Goal: Transaction & Acquisition: Purchase product/service

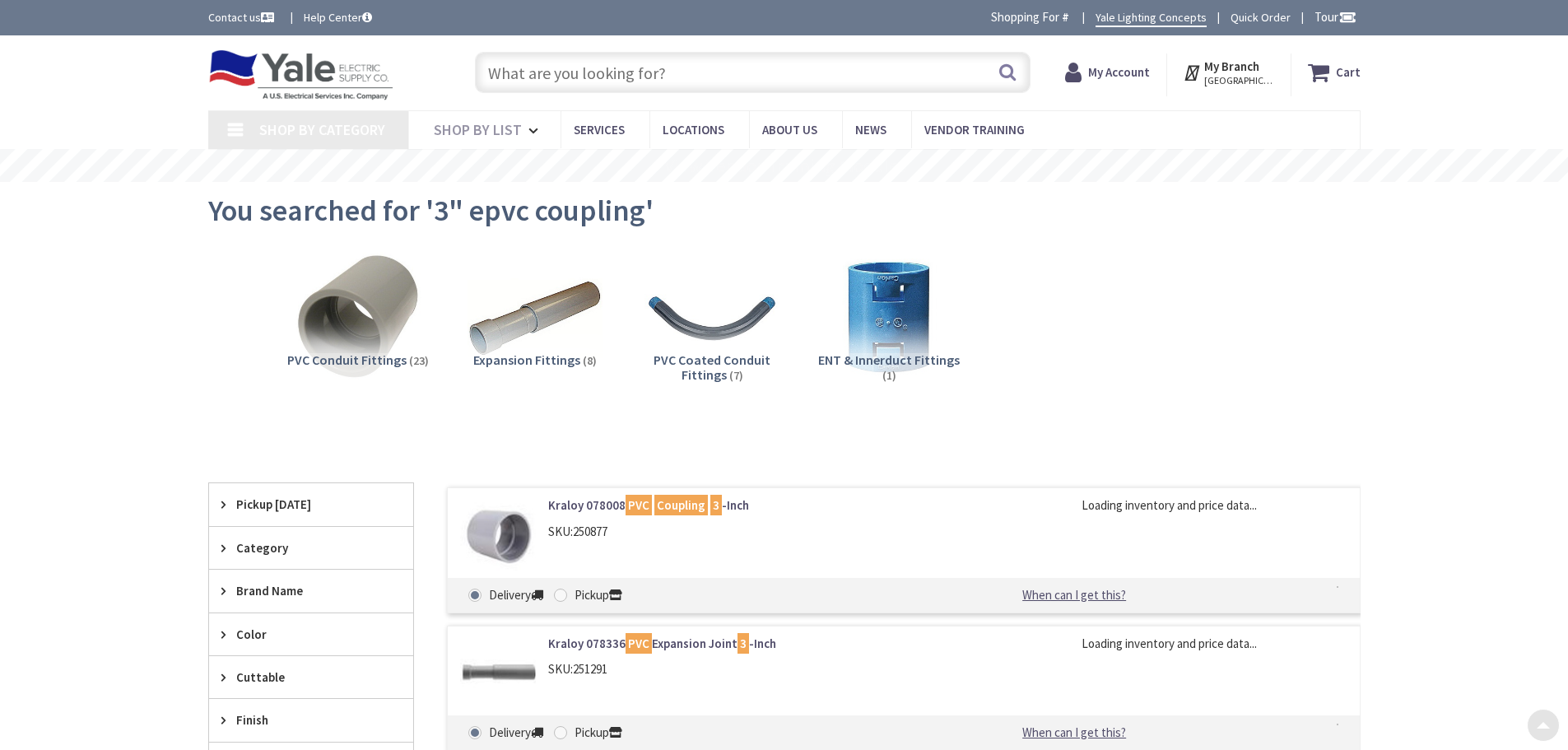
click at [735, 251] on li "PVC Coated Conduit Fittings (7)" at bounding box center [712, 326] width 177 height 152
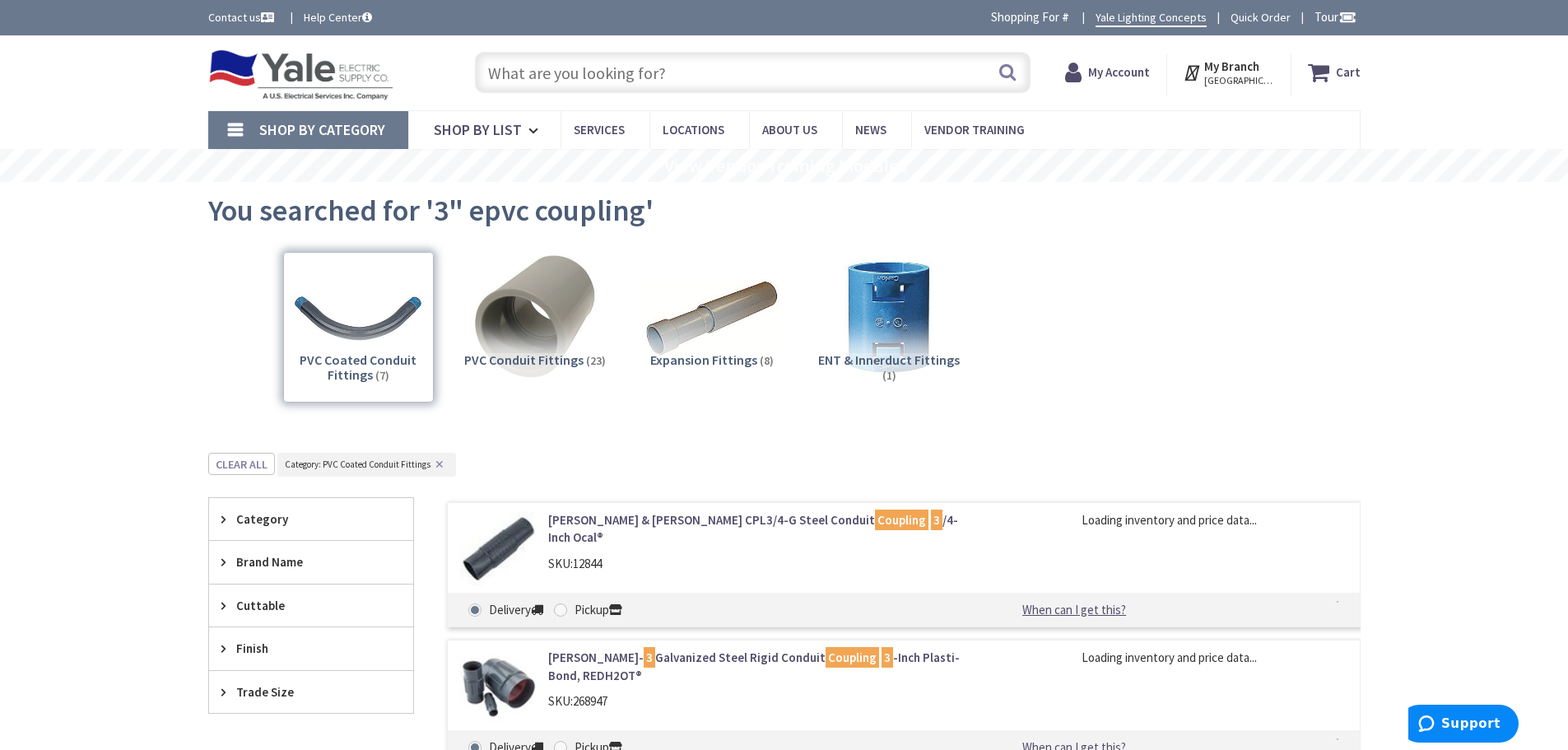
click at [724, 74] on input "text" at bounding box center [753, 73] width 555 height 41
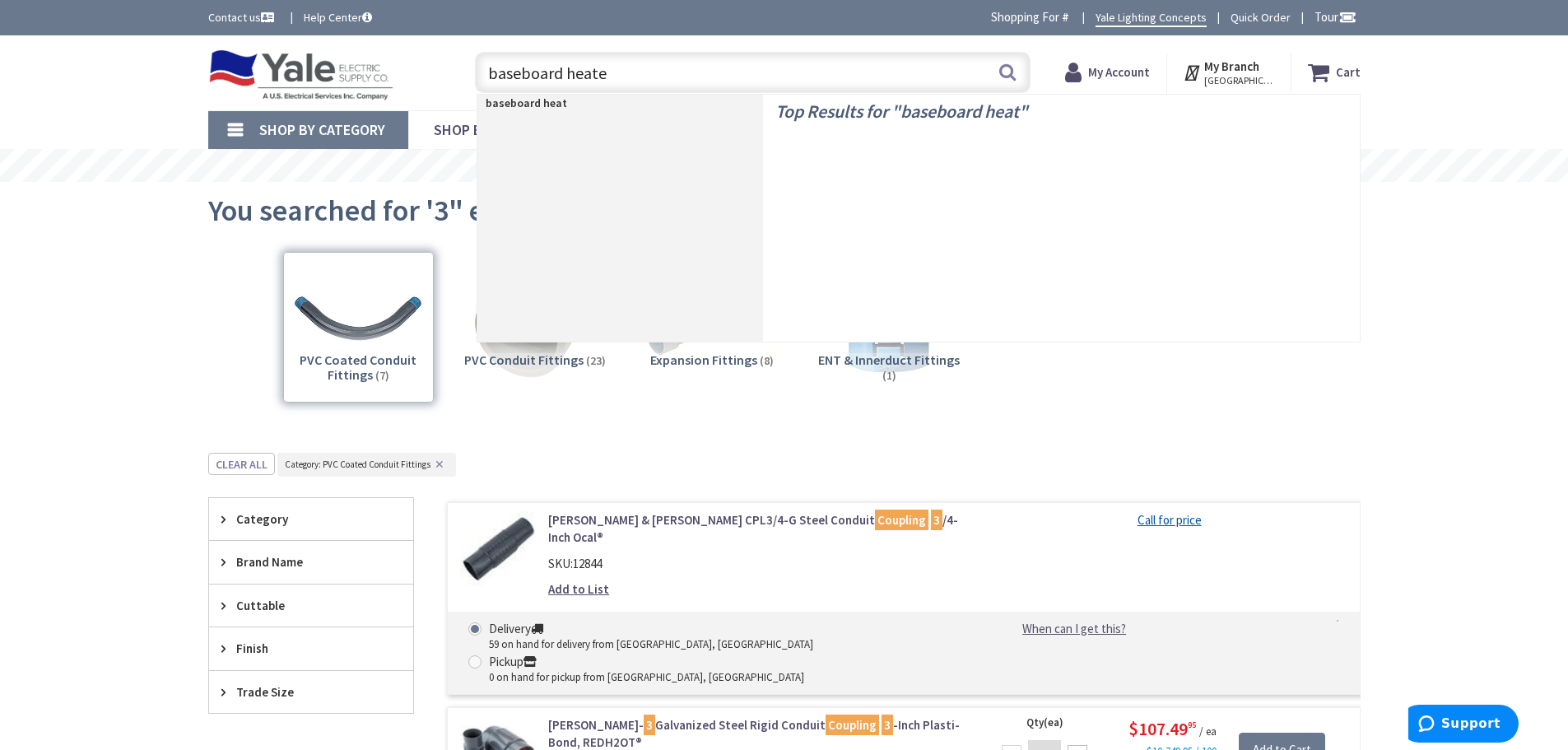
type input "baseboard heater"
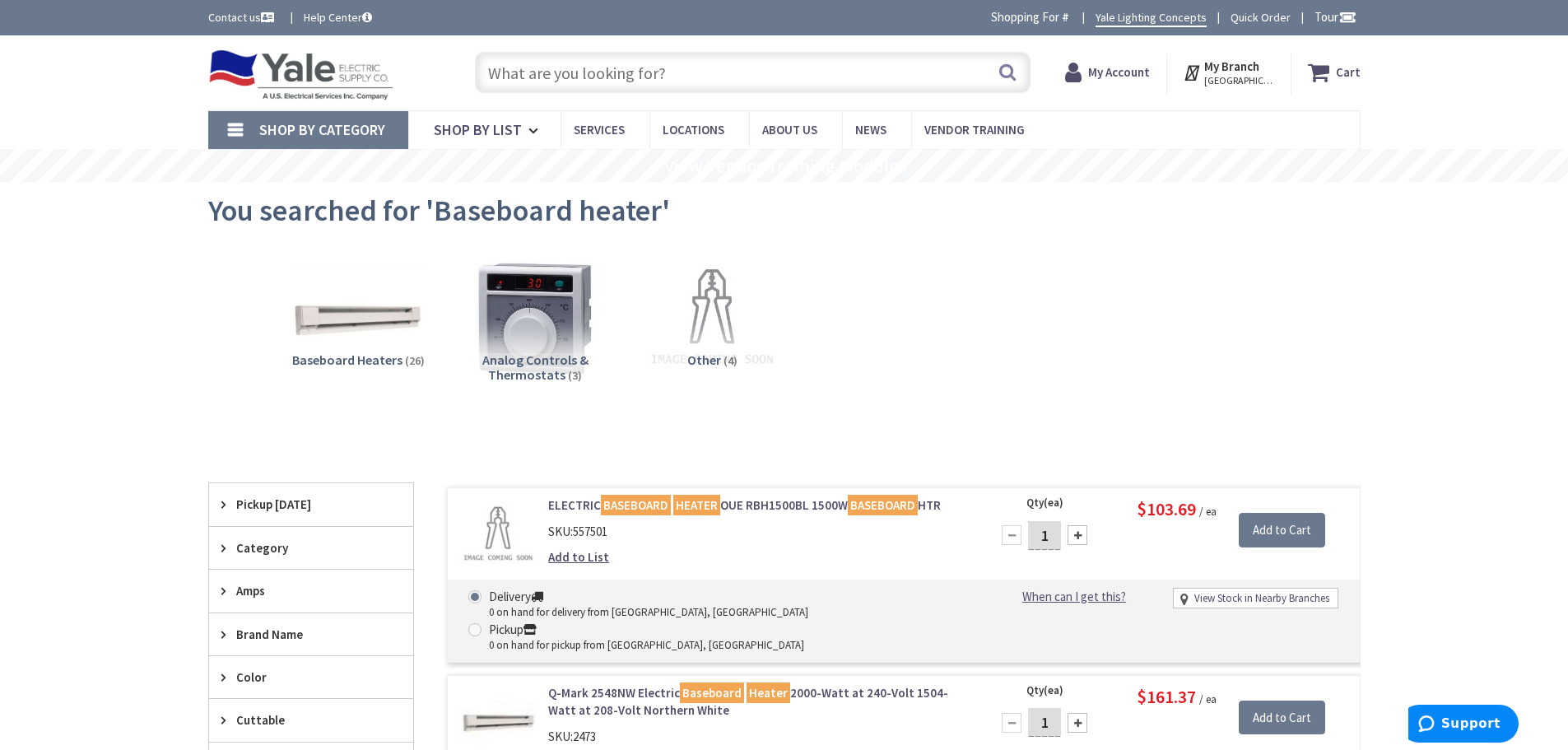
click at [597, 66] on input "text" at bounding box center [753, 73] width 555 height 41
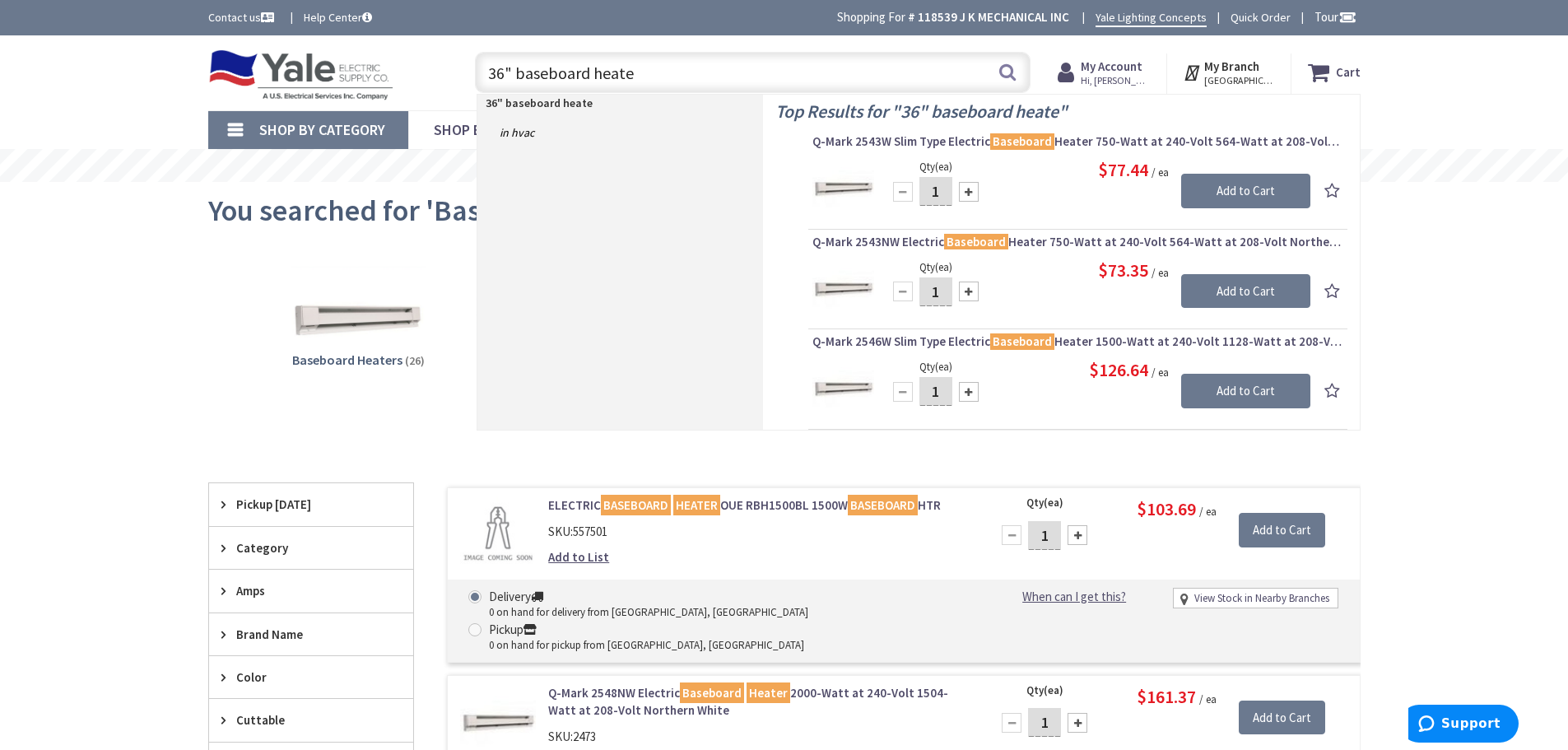
type input "36" baseboard heater"
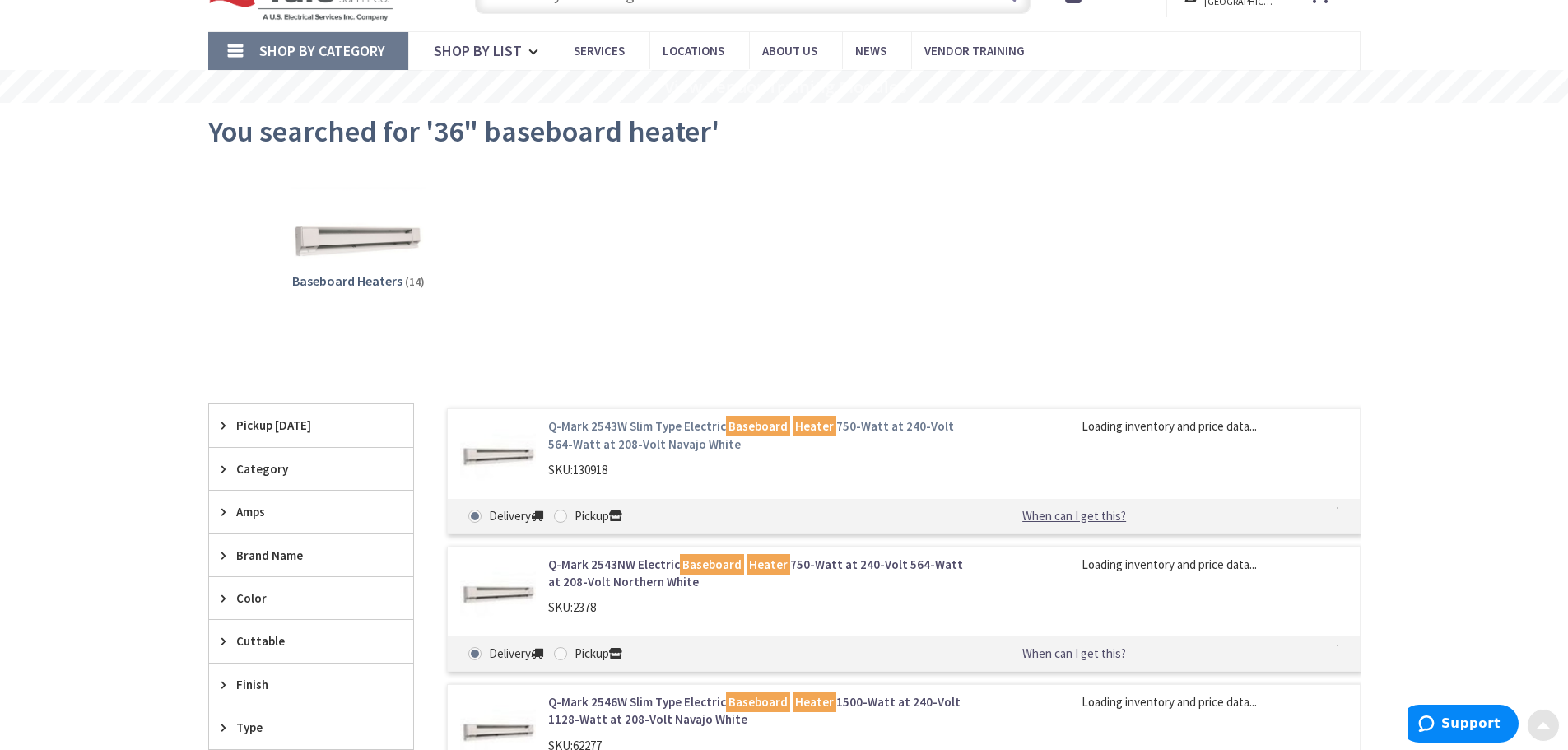
scroll to position [165, 0]
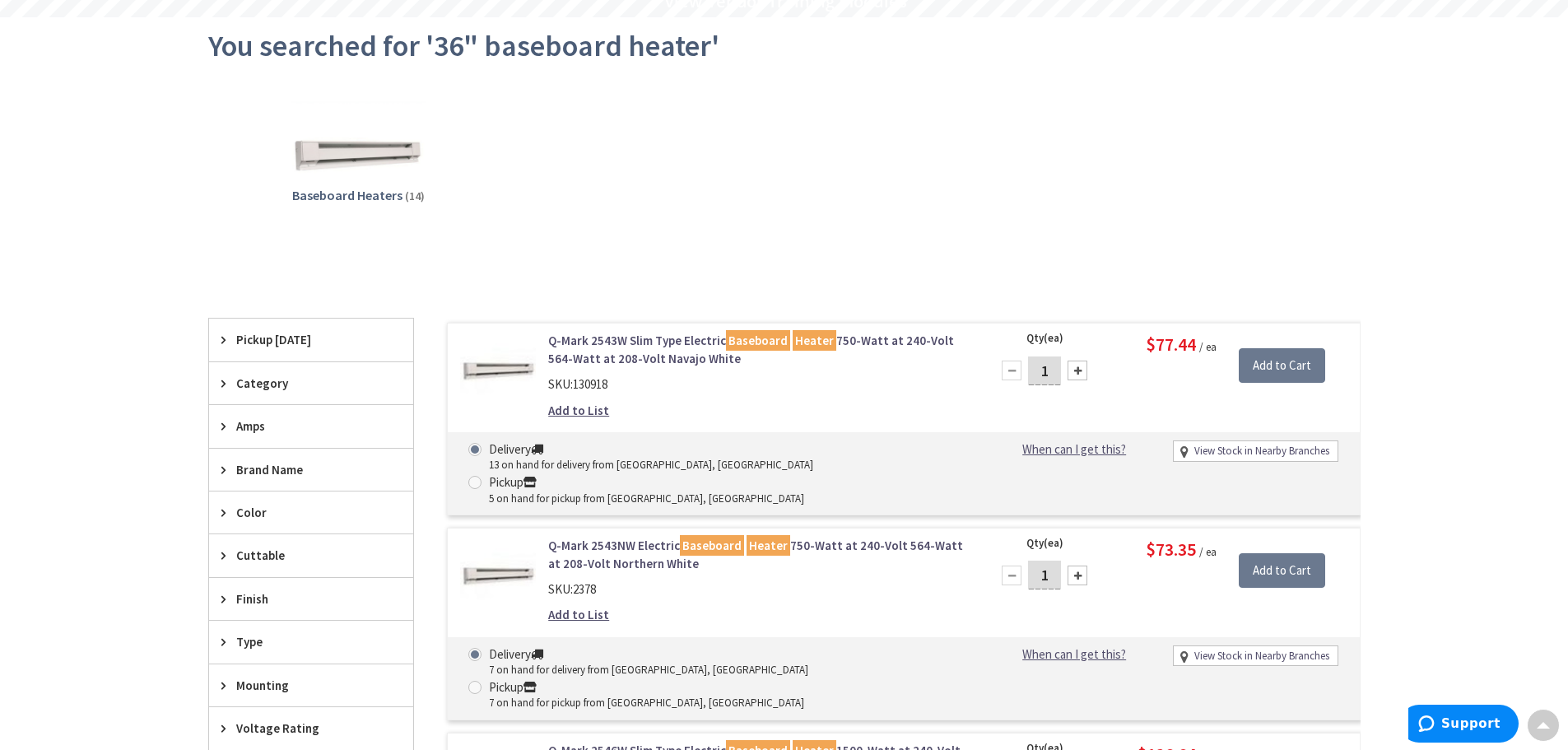
click at [635, 343] on link "Q-Mark 2543W Slim Type Electric Baseboard Heater 750-Watt at 240-Volt 564-Watt …" at bounding box center [757, 349] width 419 height 35
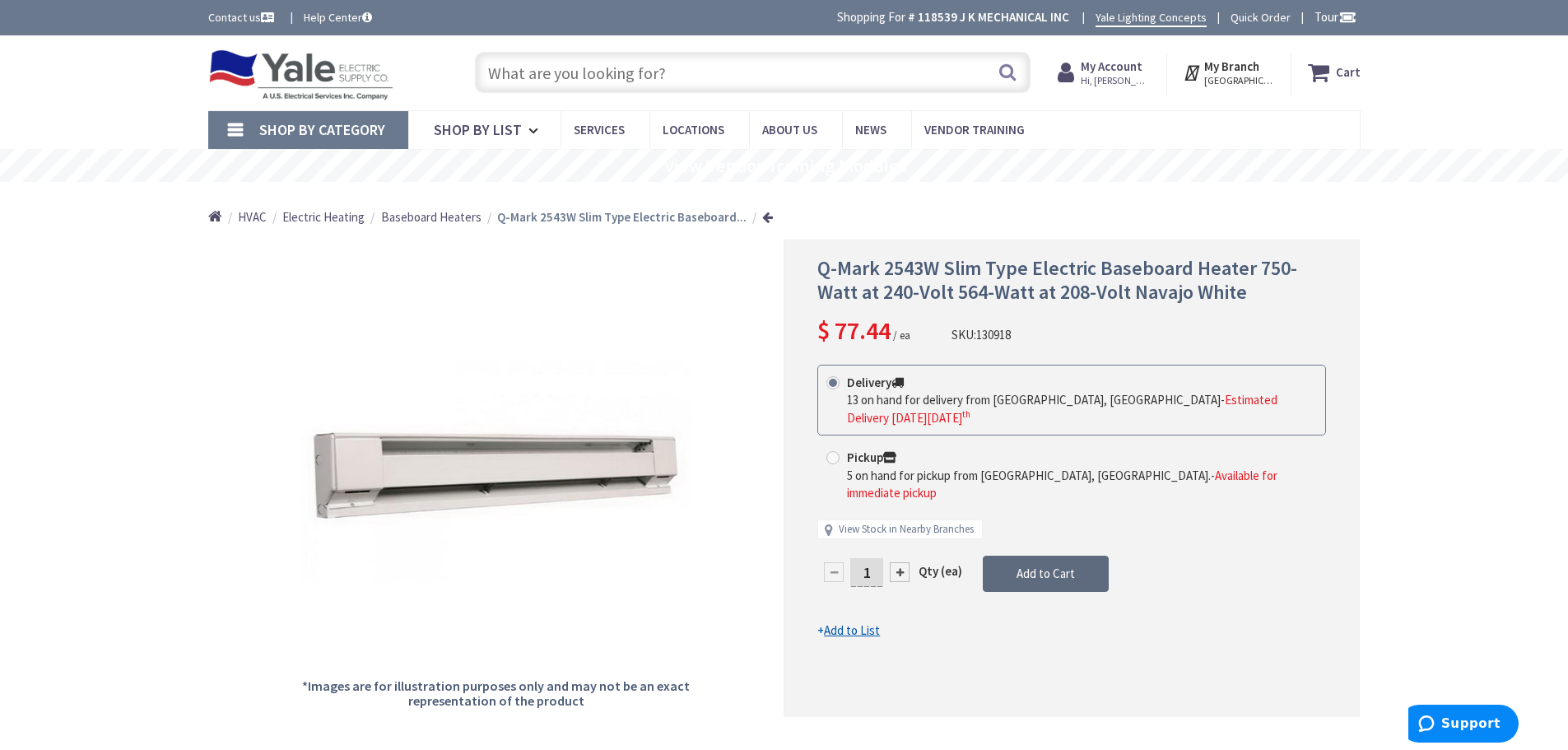
click at [1036, 555] on button "Add to Cart" at bounding box center [1046, 573] width 126 height 36
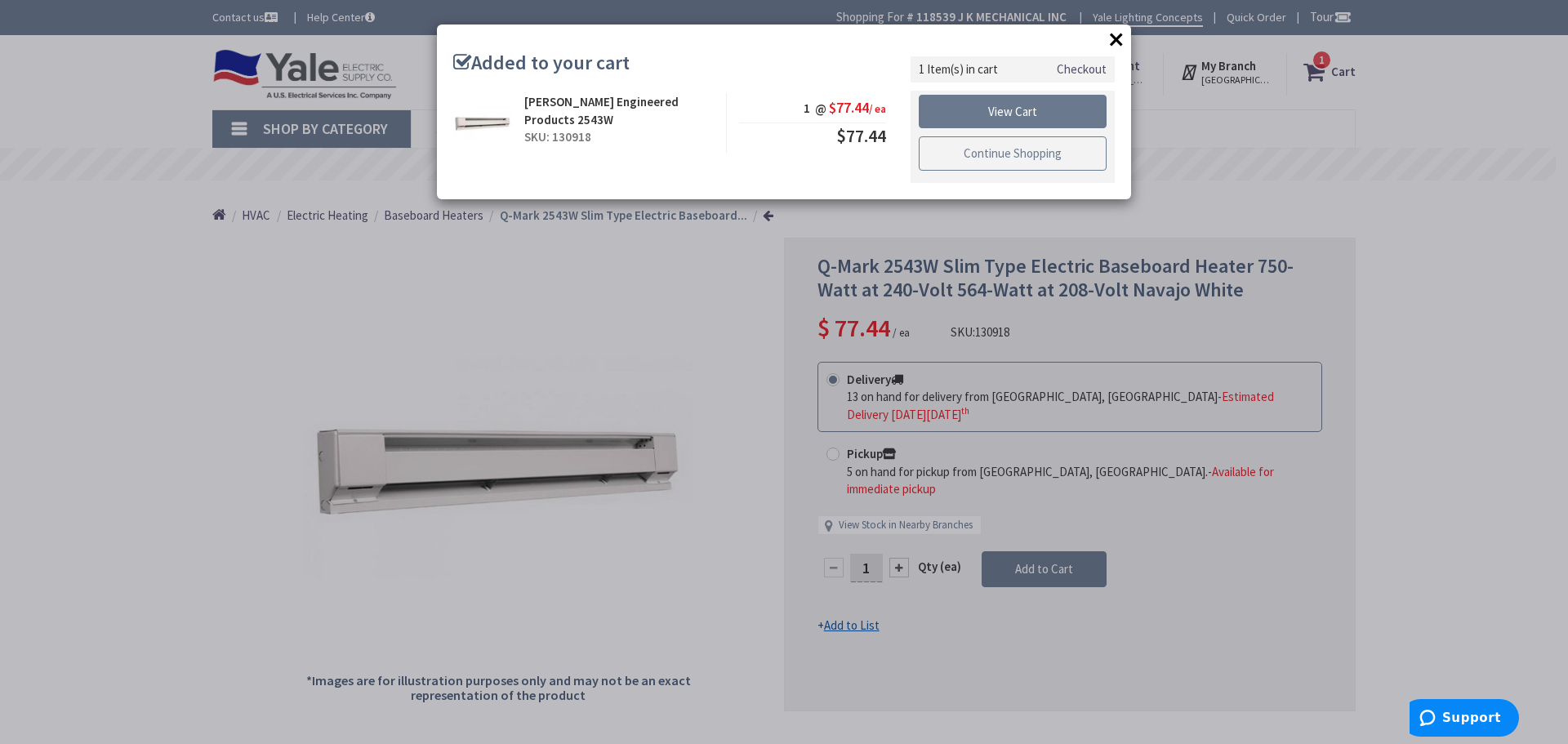
click at [973, 155] on link "Continue Shopping" at bounding box center [1013, 153] width 188 height 34
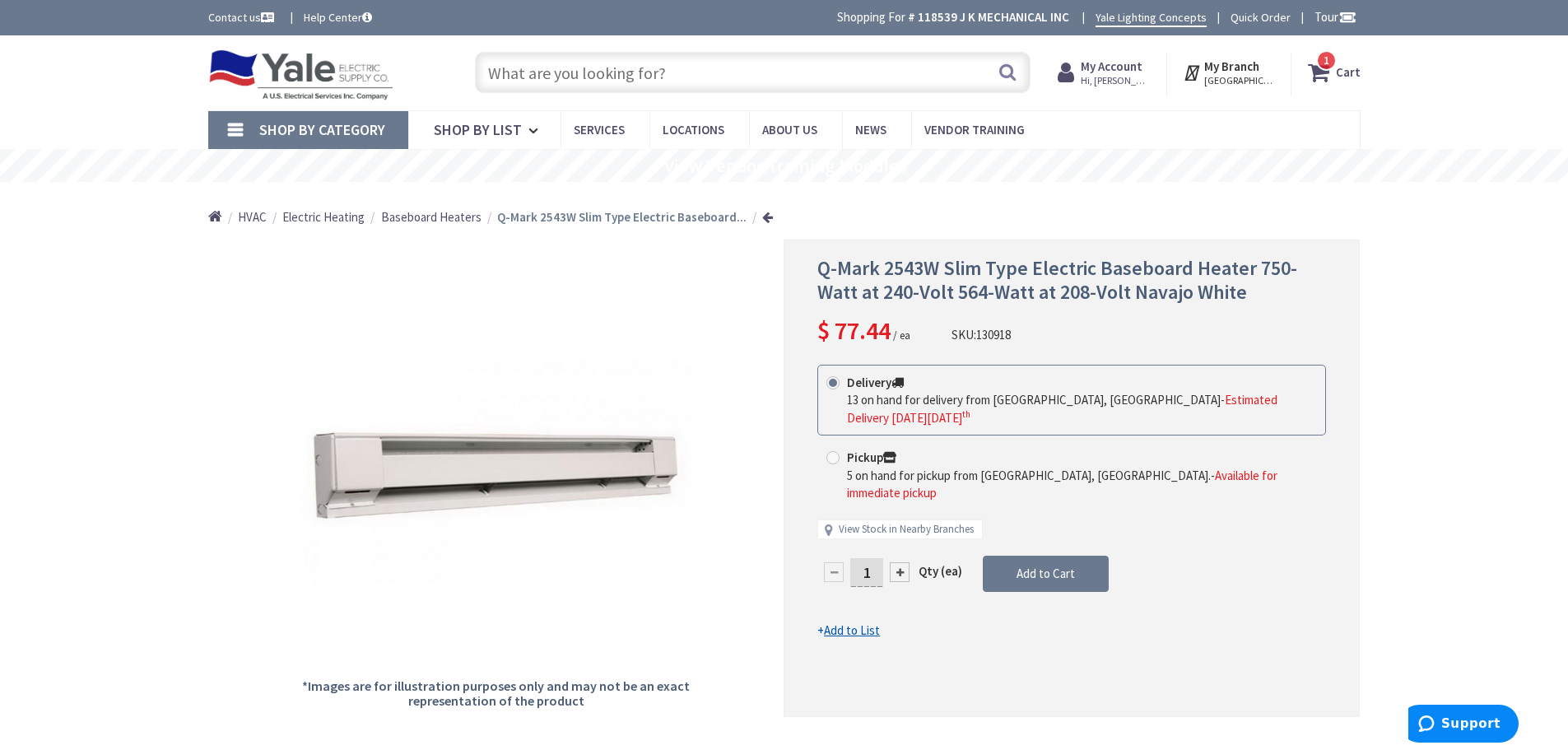
click at [1343, 79] on strong "Cart" at bounding box center [1348, 72] width 24 height 30
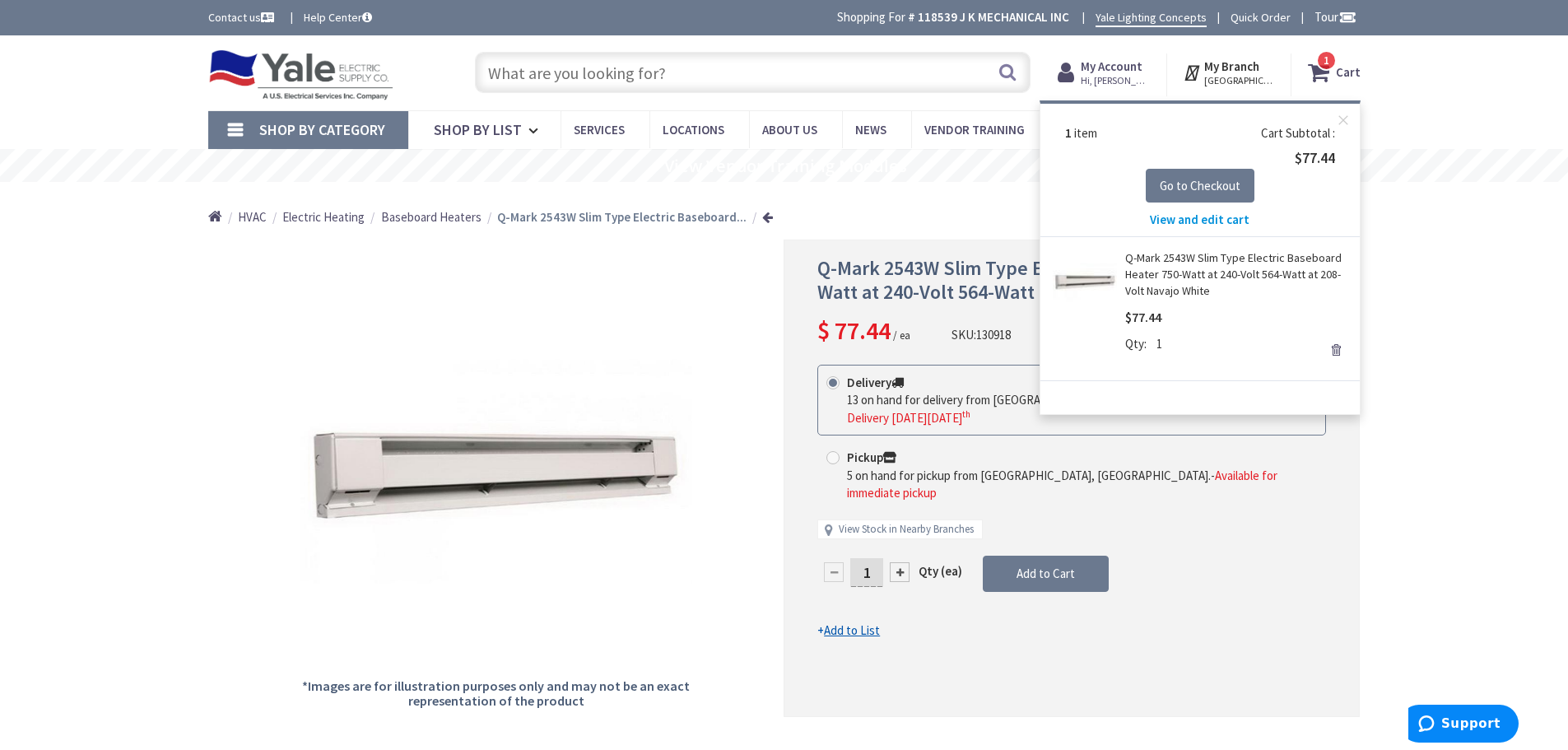
drag, startPoint x: 1488, startPoint y: 363, endPoint x: 1172, endPoint y: 270, distance: 329.4
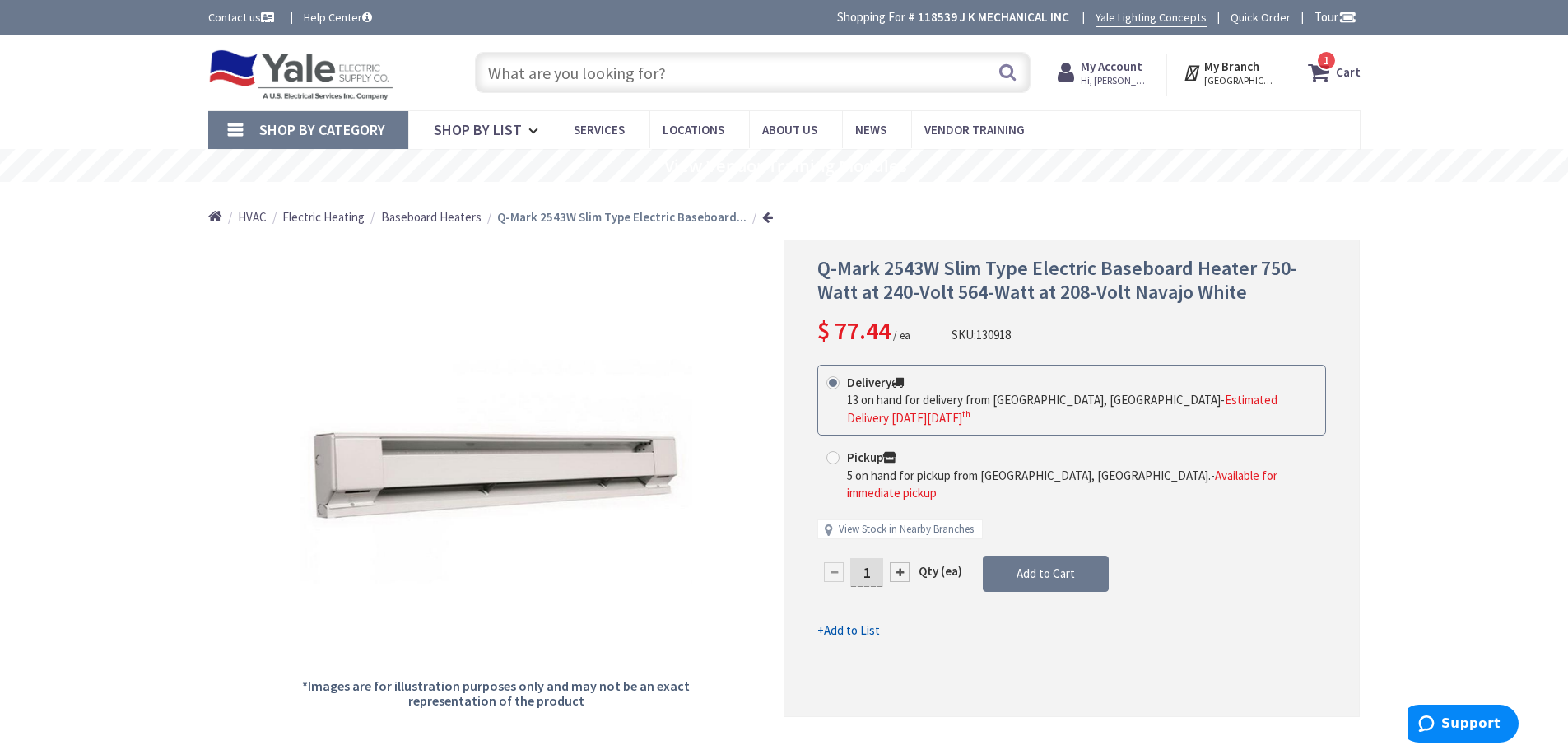
click at [968, 290] on span "Q-Mark 2543W Slim Type Electric Baseboard Heater 750-Watt at 240-Volt 564-Watt …" at bounding box center [1058, 279] width 480 height 50
click at [1342, 74] on strong "Cart" at bounding box center [1348, 72] width 24 height 30
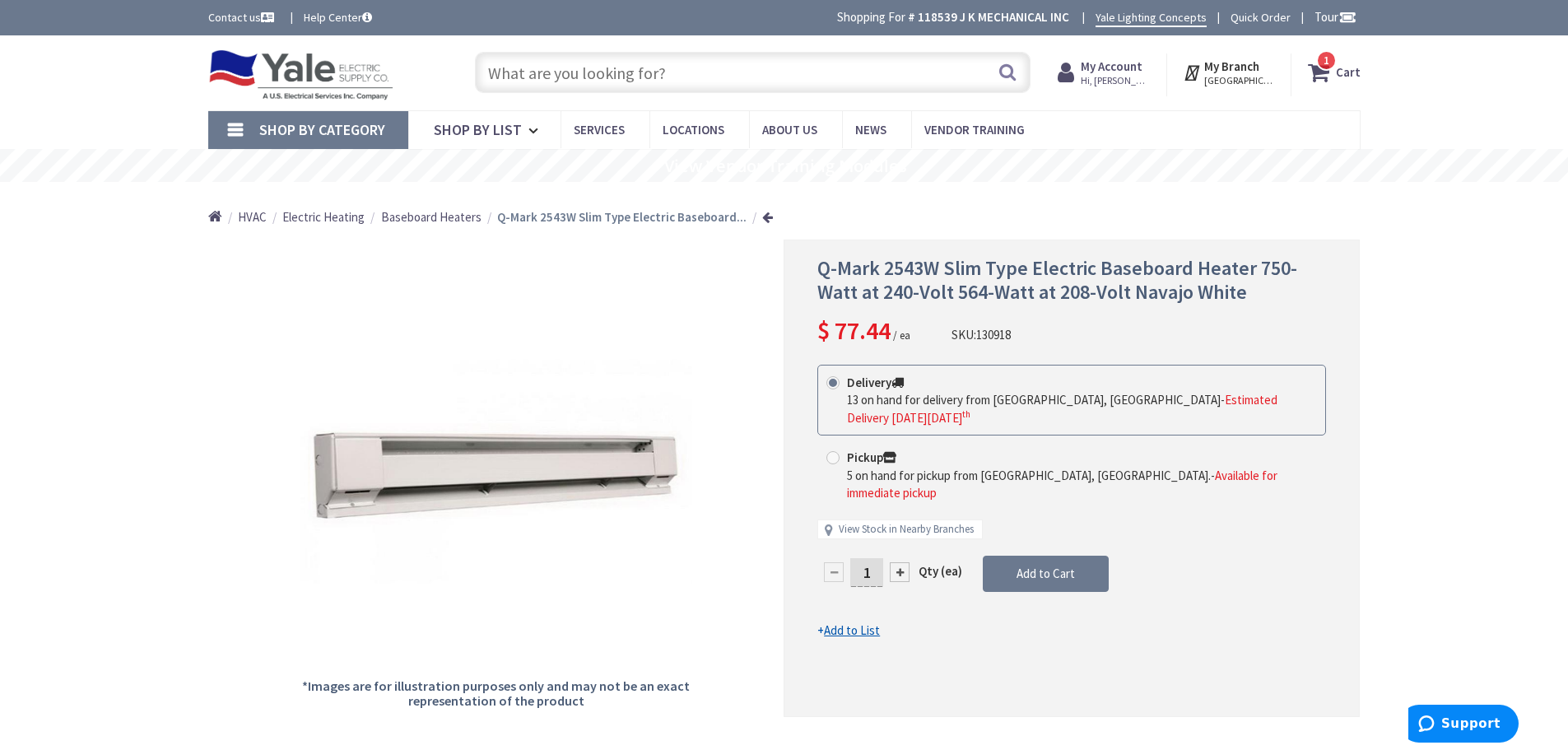
click at [1327, 81] on icon at bounding box center [1322, 72] width 28 height 30
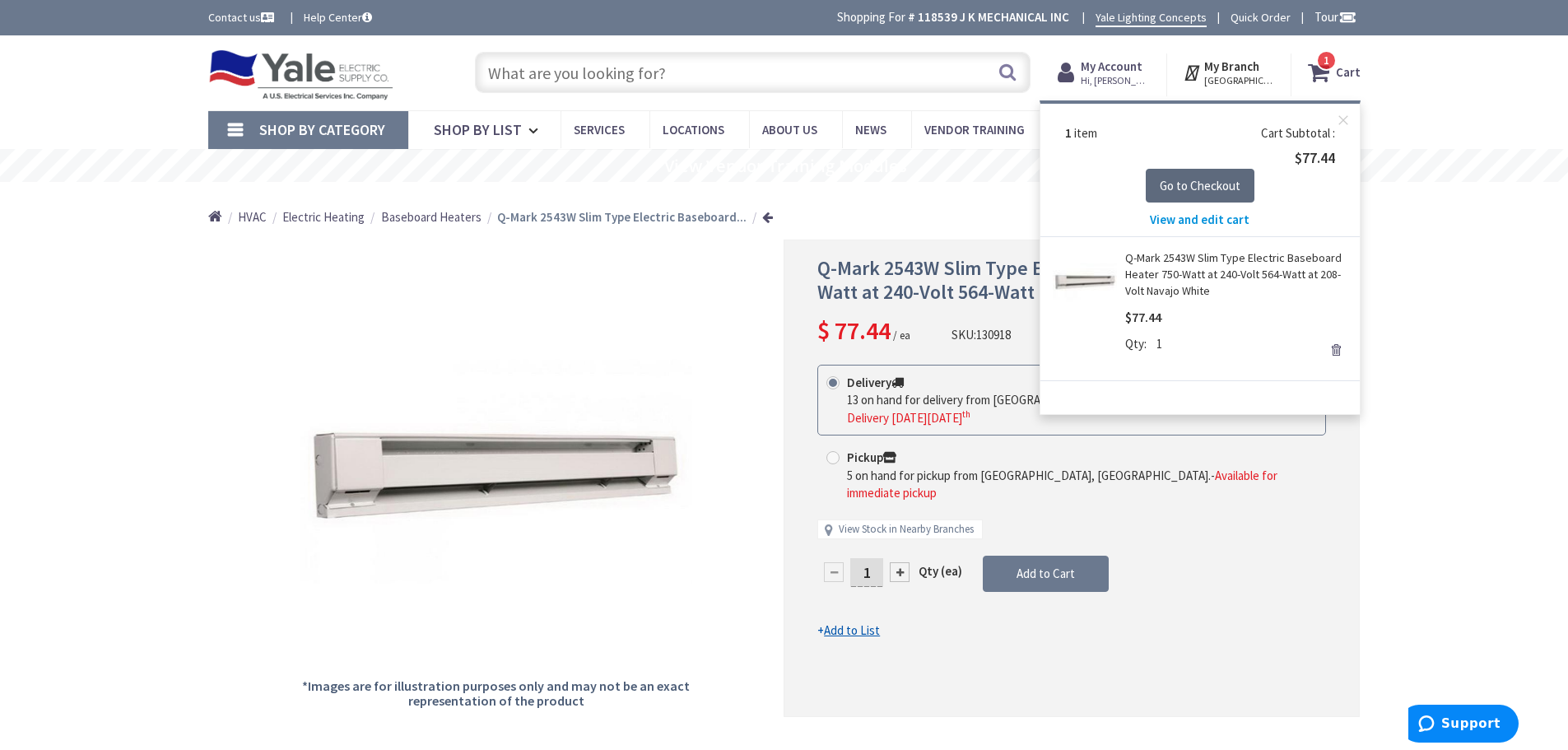
click at [1205, 175] on button "Go to Checkout" at bounding box center [1200, 186] width 109 height 34
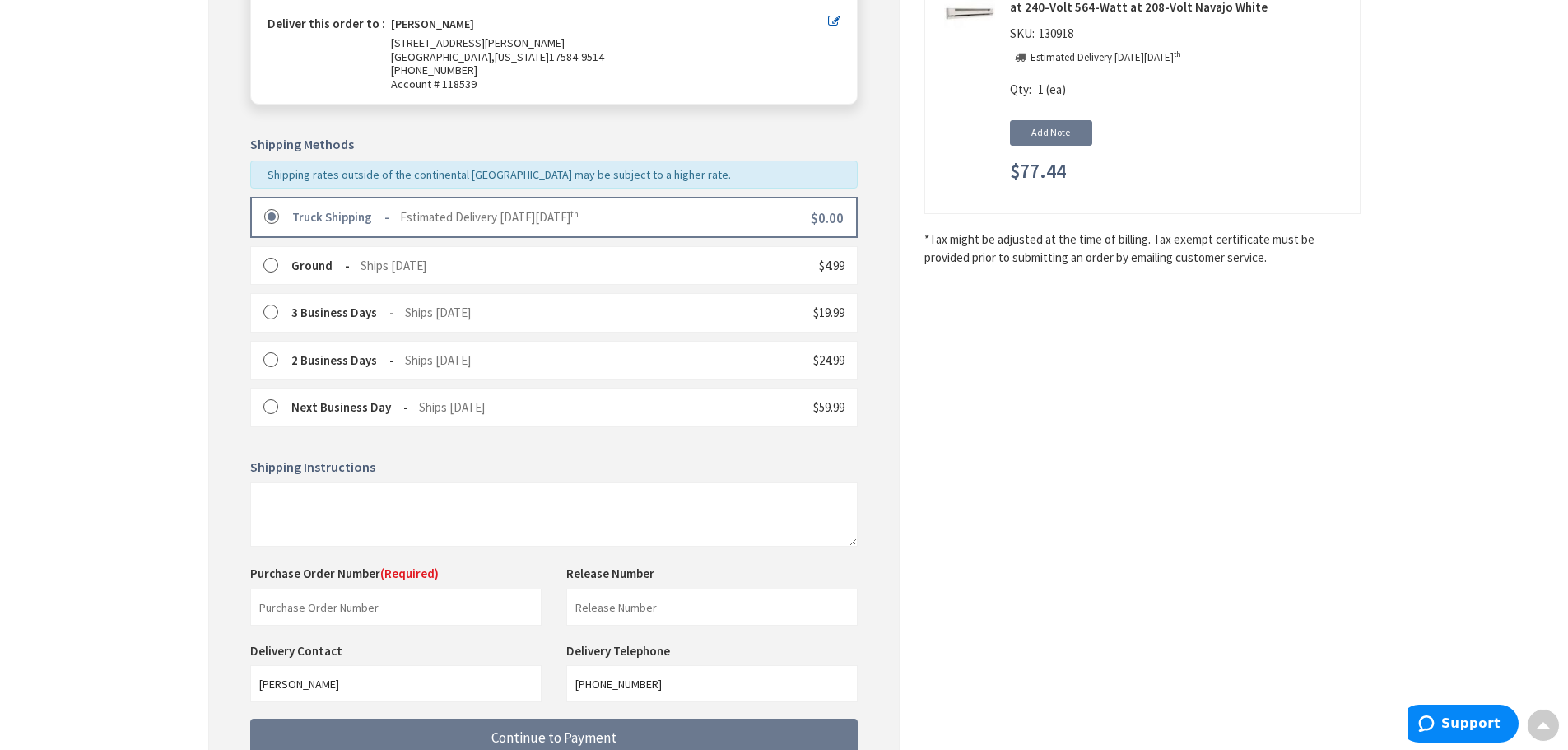
scroll to position [255, 0]
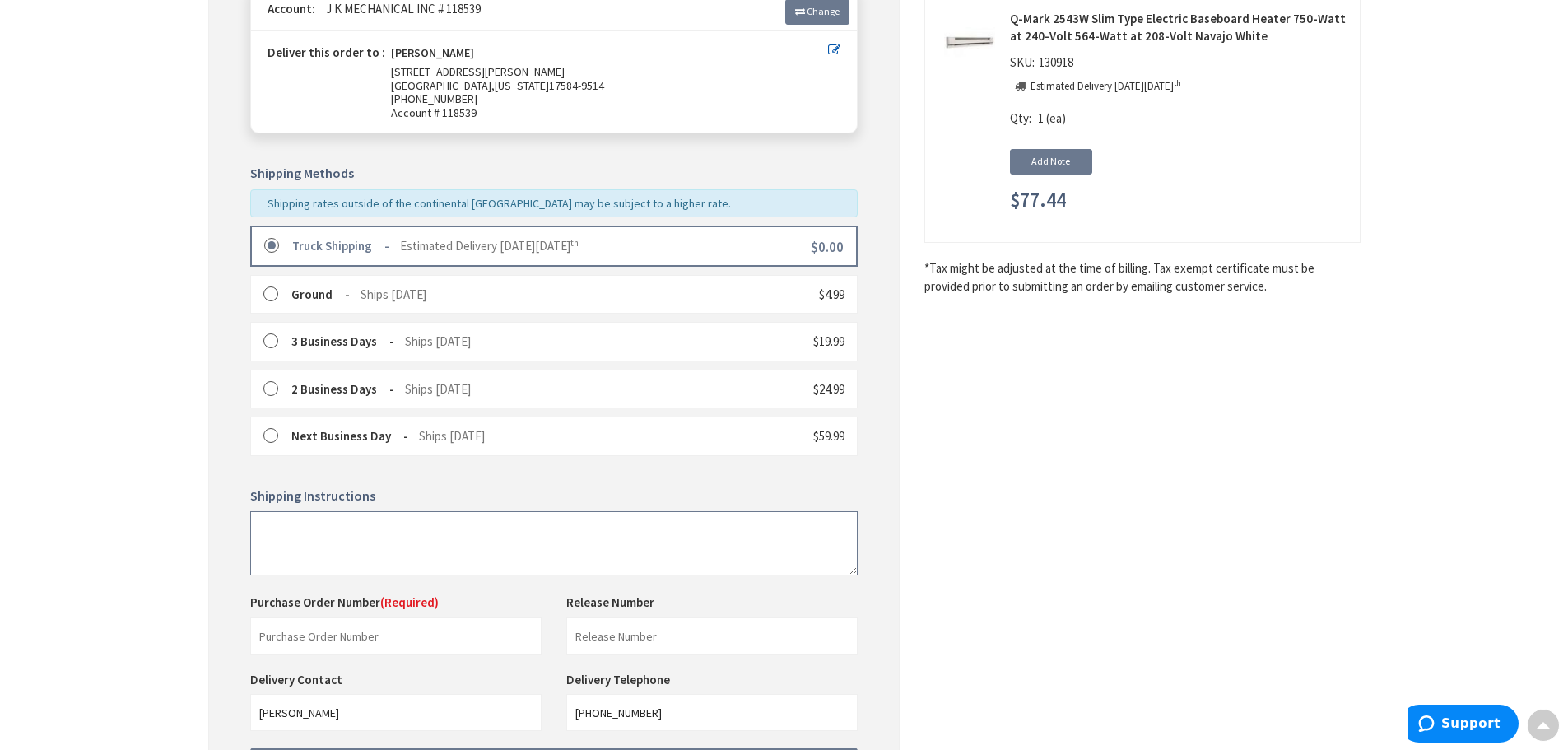
drag, startPoint x: 326, startPoint y: 523, endPoint x: 335, endPoint y: 520, distance: 9.5
click at [326, 523] on textarea at bounding box center [555, 543] width 608 height 64
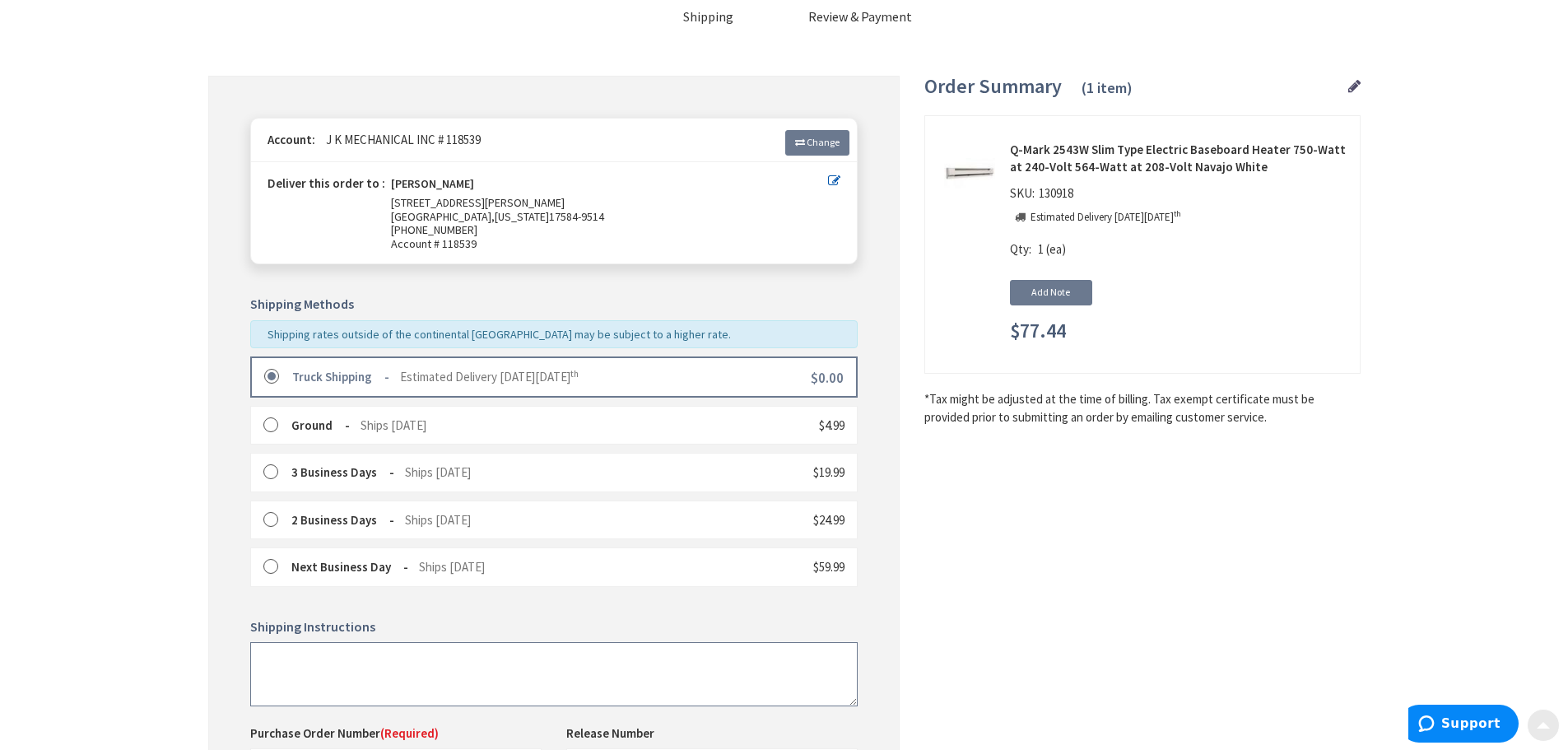
scroll to position [165, 0]
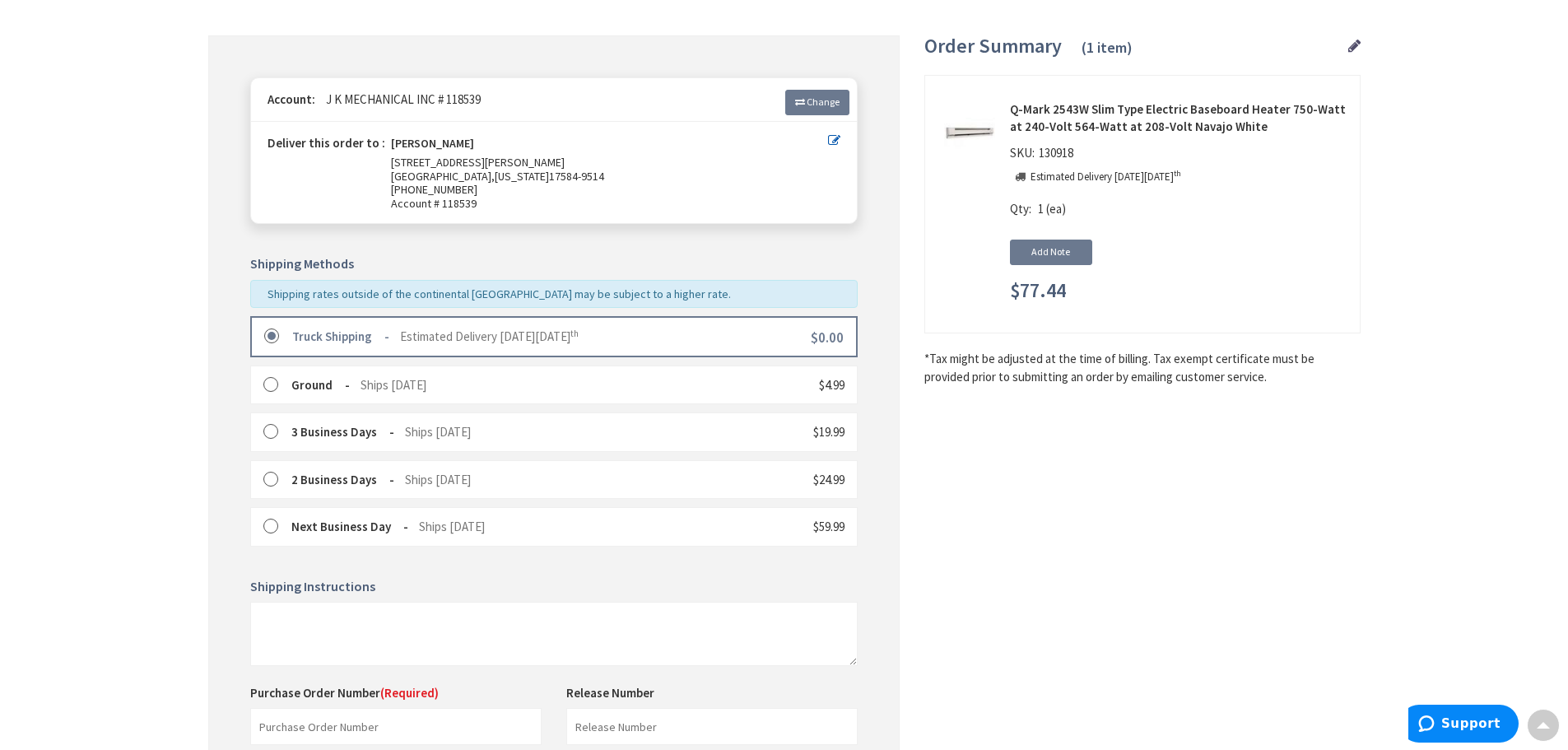
click at [487, 338] on span "Estimated Delivery on Friday, October 10 th" at bounding box center [490, 335] width 179 height 15
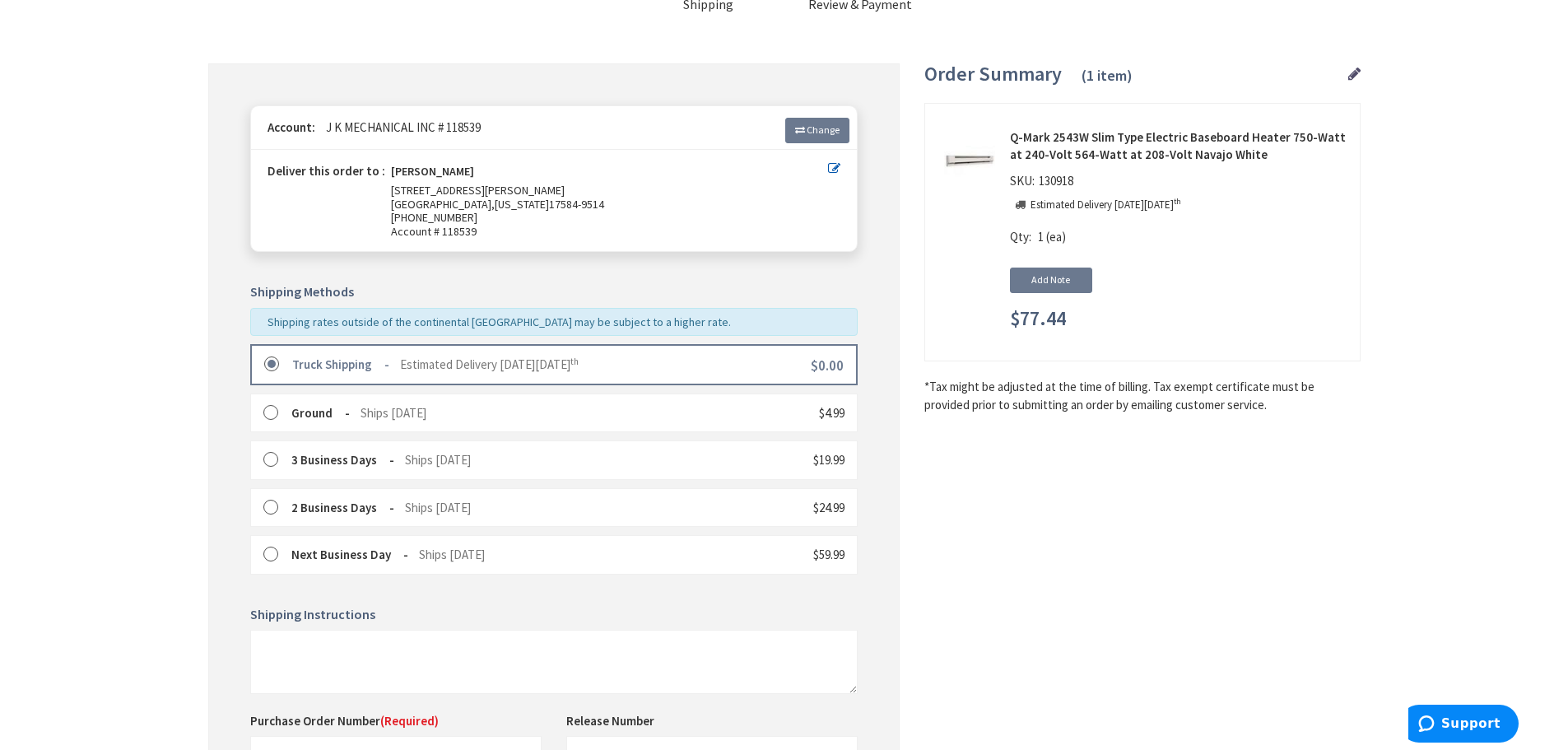
scroll to position [329, 0]
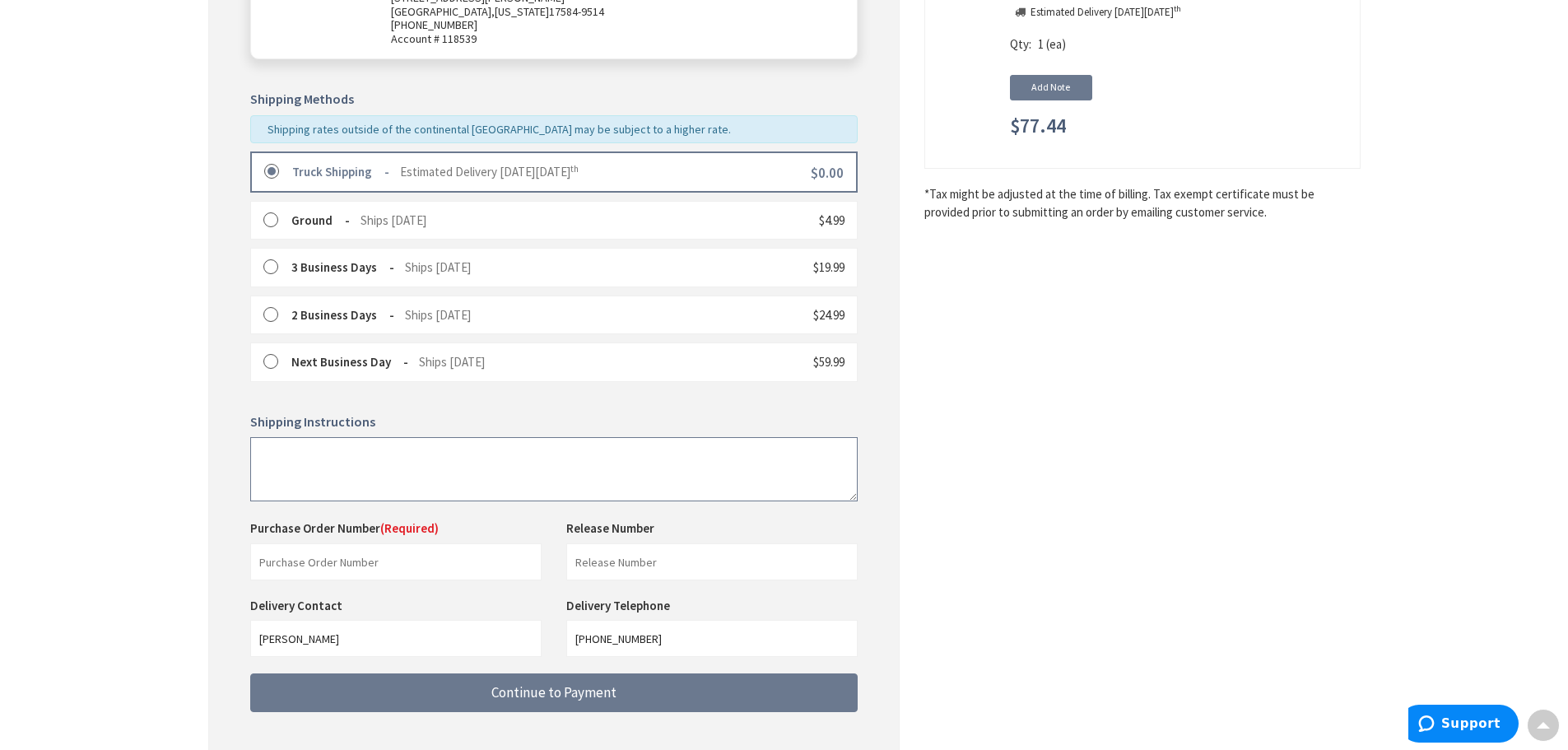
click at [347, 452] on textarea at bounding box center [555, 469] width 608 height 64
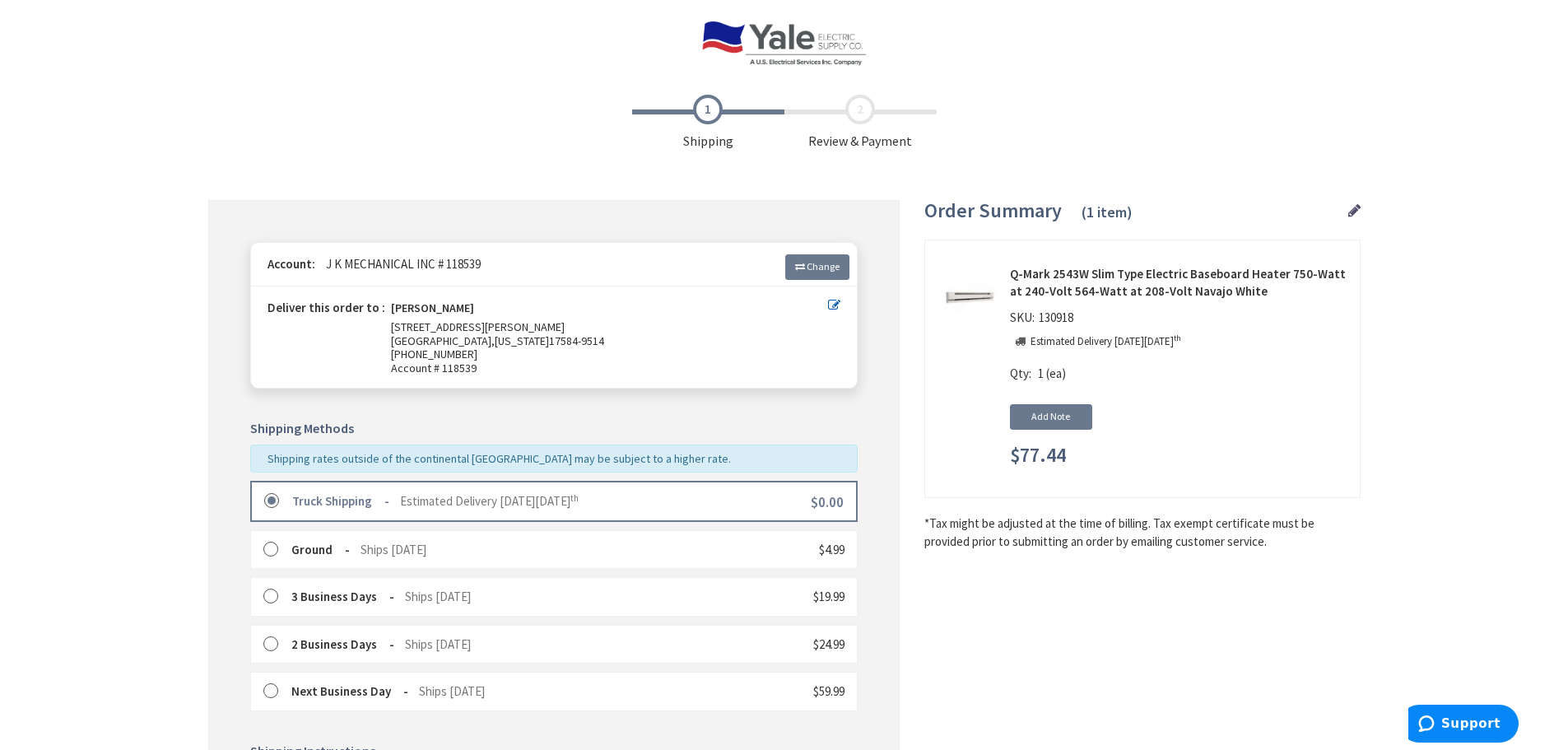
click at [833, 306] on icon at bounding box center [835, 305] width 13 height 13
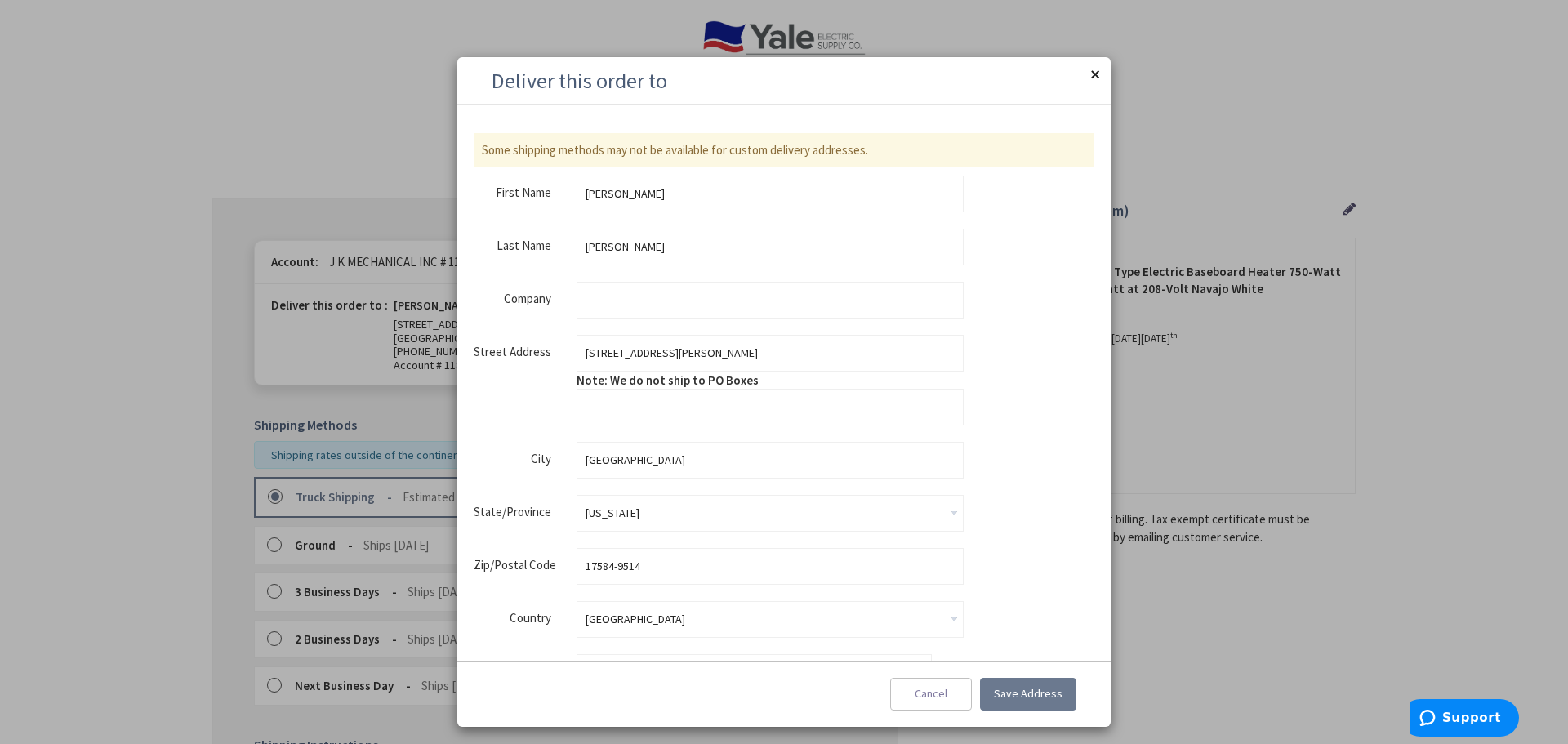
click at [1098, 73] on button "Close" at bounding box center [1094, 73] width 33 height 33
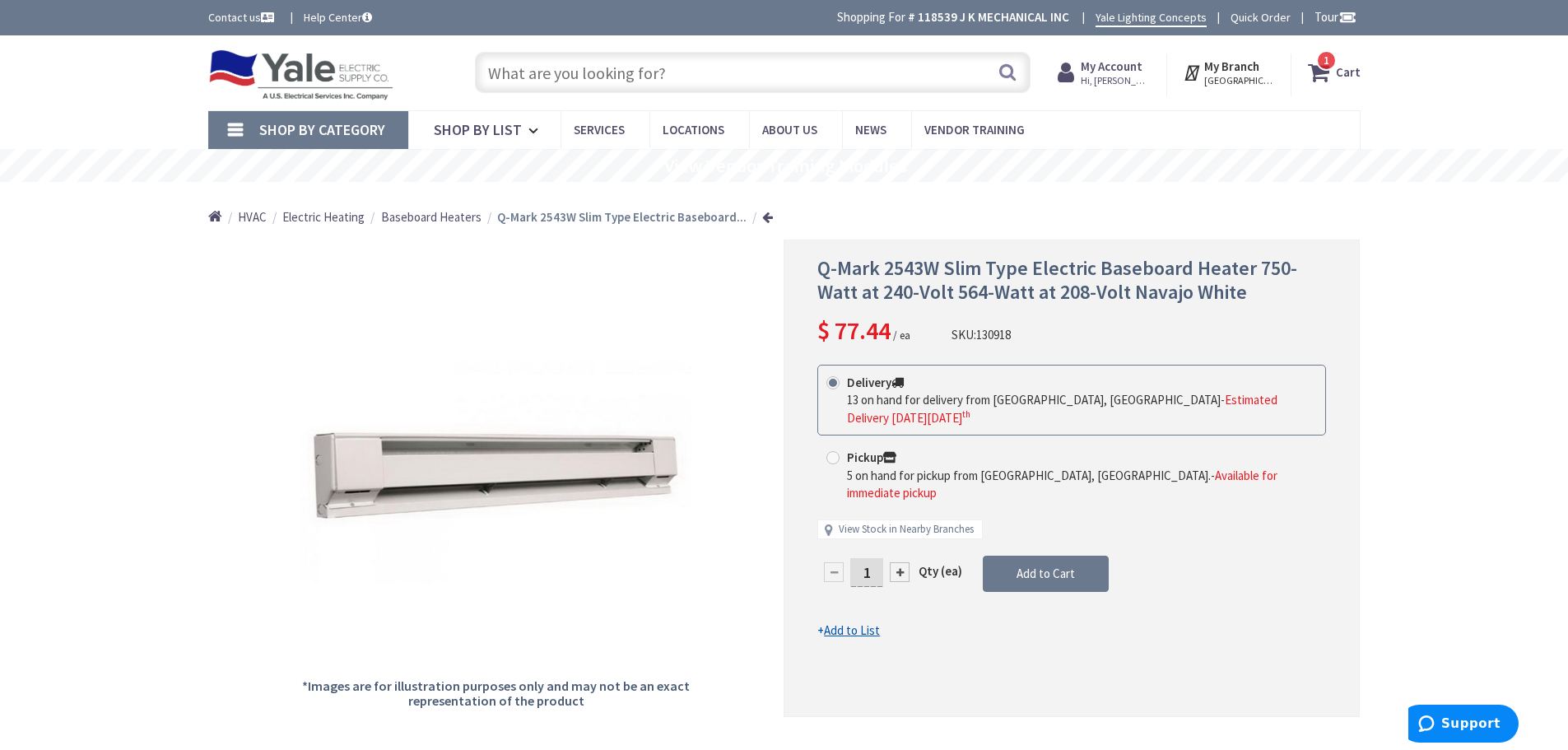
click at [1253, 15] on link "Quick Order" at bounding box center [1261, 17] width 60 height 16
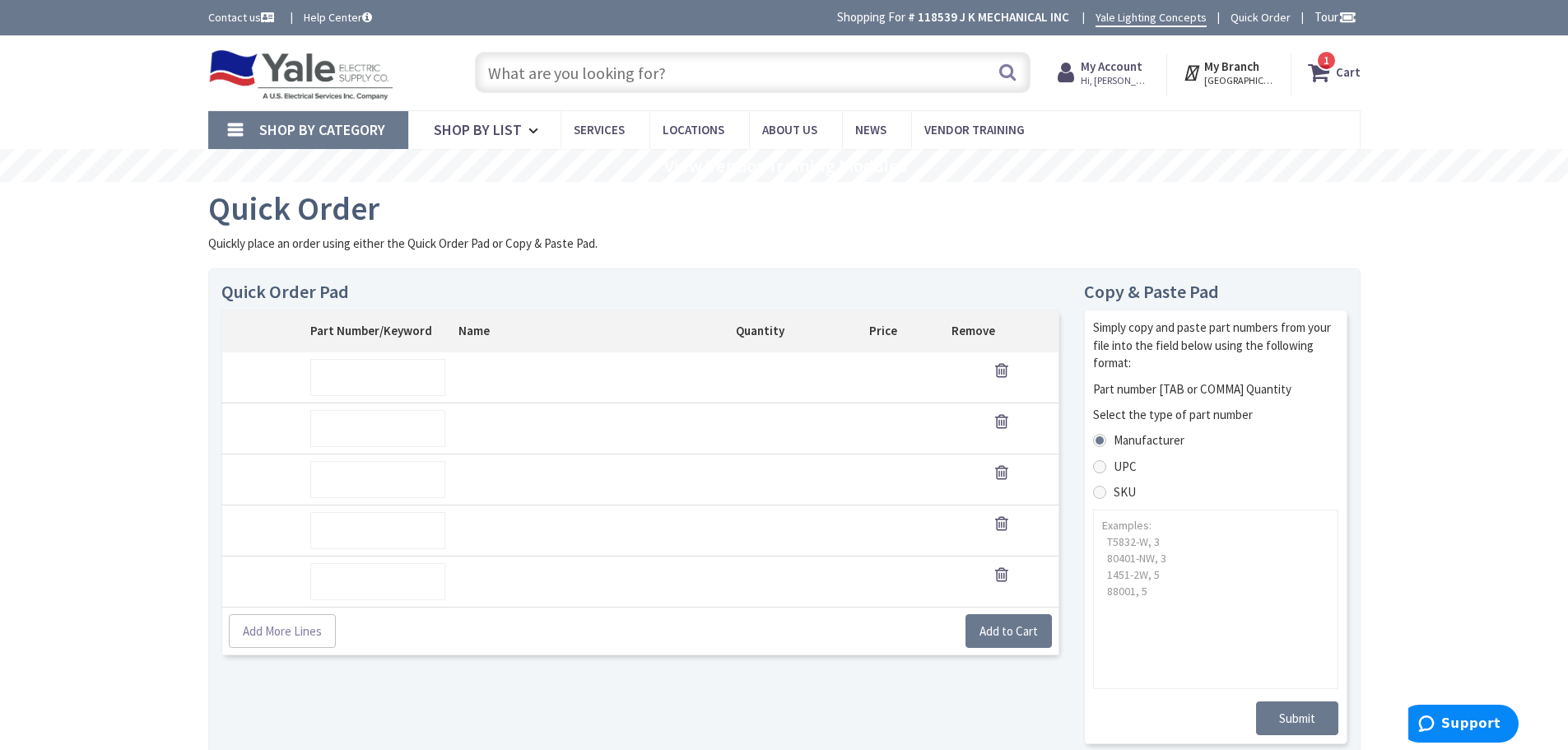
click at [1339, 71] on strong "Cart" at bounding box center [1348, 72] width 24 height 30
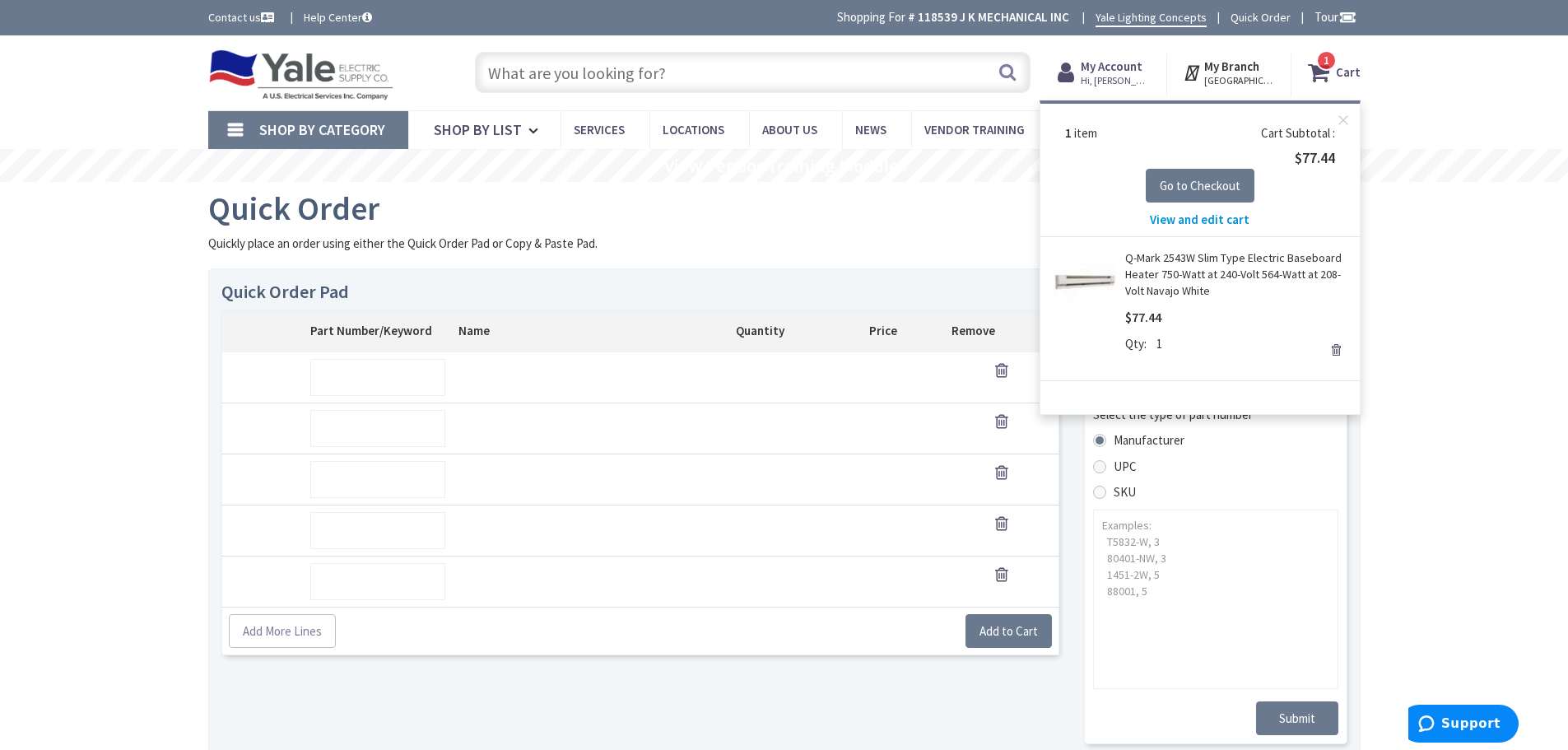
click at [1227, 219] on span "View and edit cart" at bounding box center [1200, 219] width 99 height 15
click at [1194, 223] on span "View and edit cart" at bounding box center [1200, 219] width 99 height 15
click at [1345, 125] on button "Close" at bounding box center [1343, 120] width 33 height 33
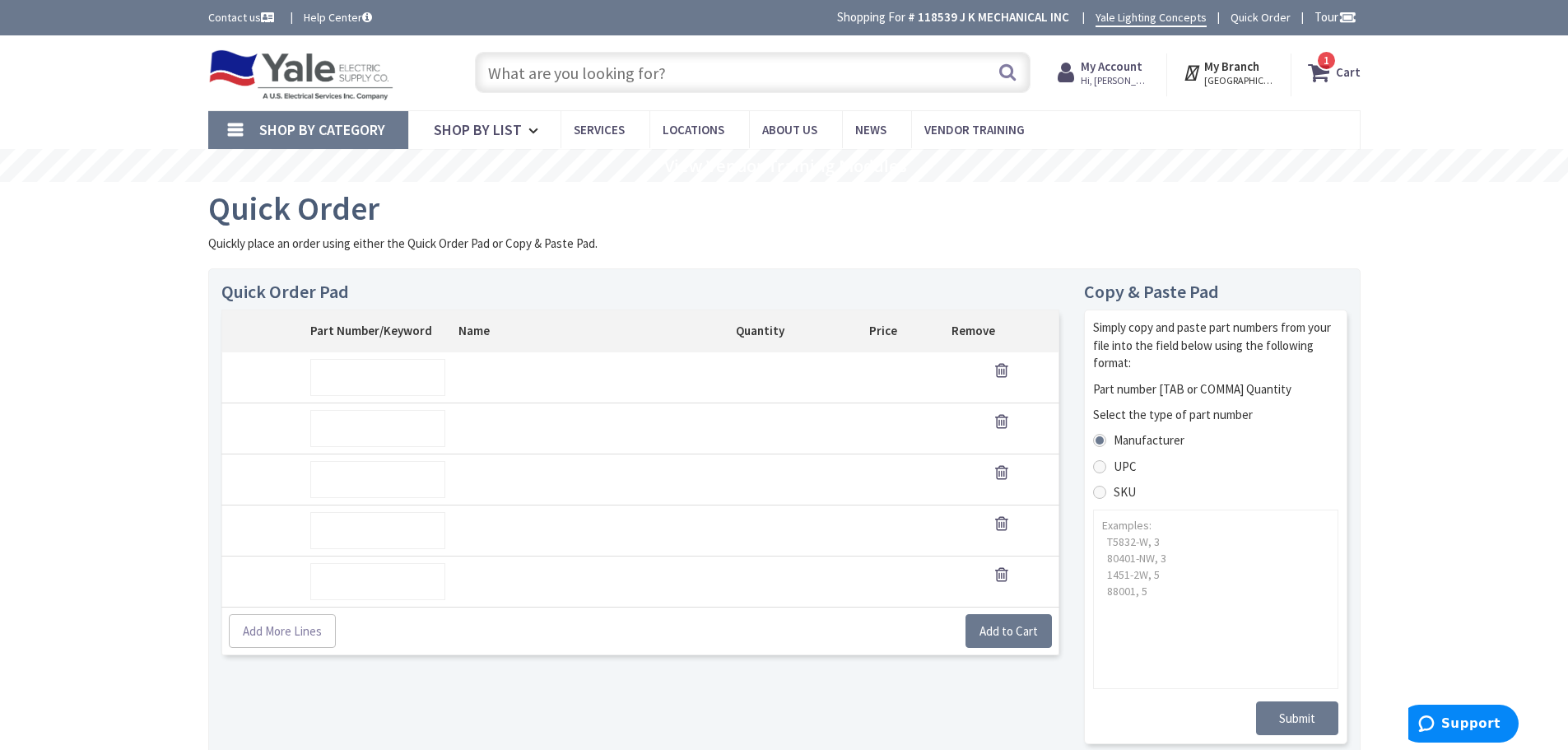
click at [1320, 75] on icon at bounding box center [1322, 72] width 28 height 30
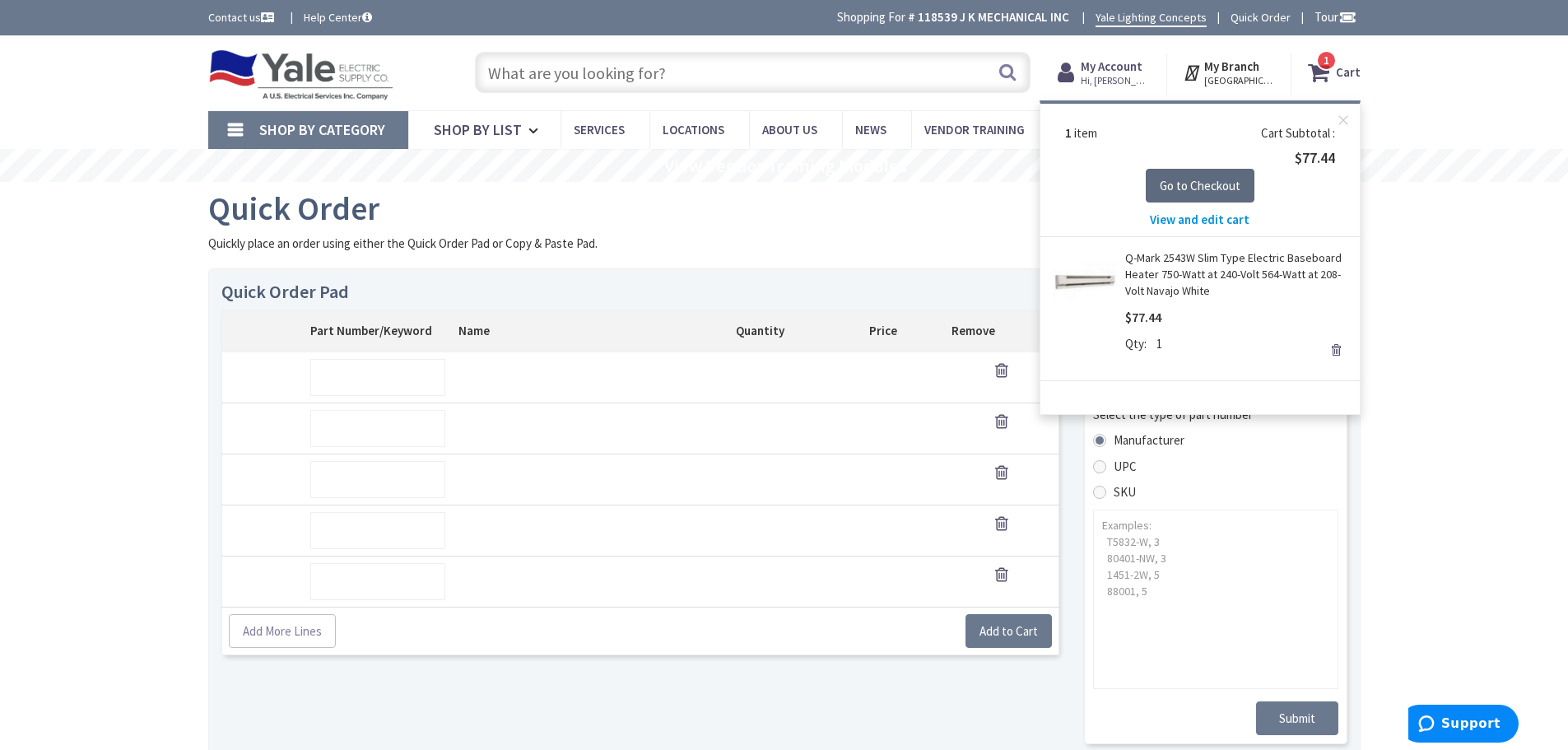
click at [1179, 185] on span "Go to Checkout" at bounding box center [1200, 185] width 80 height 15
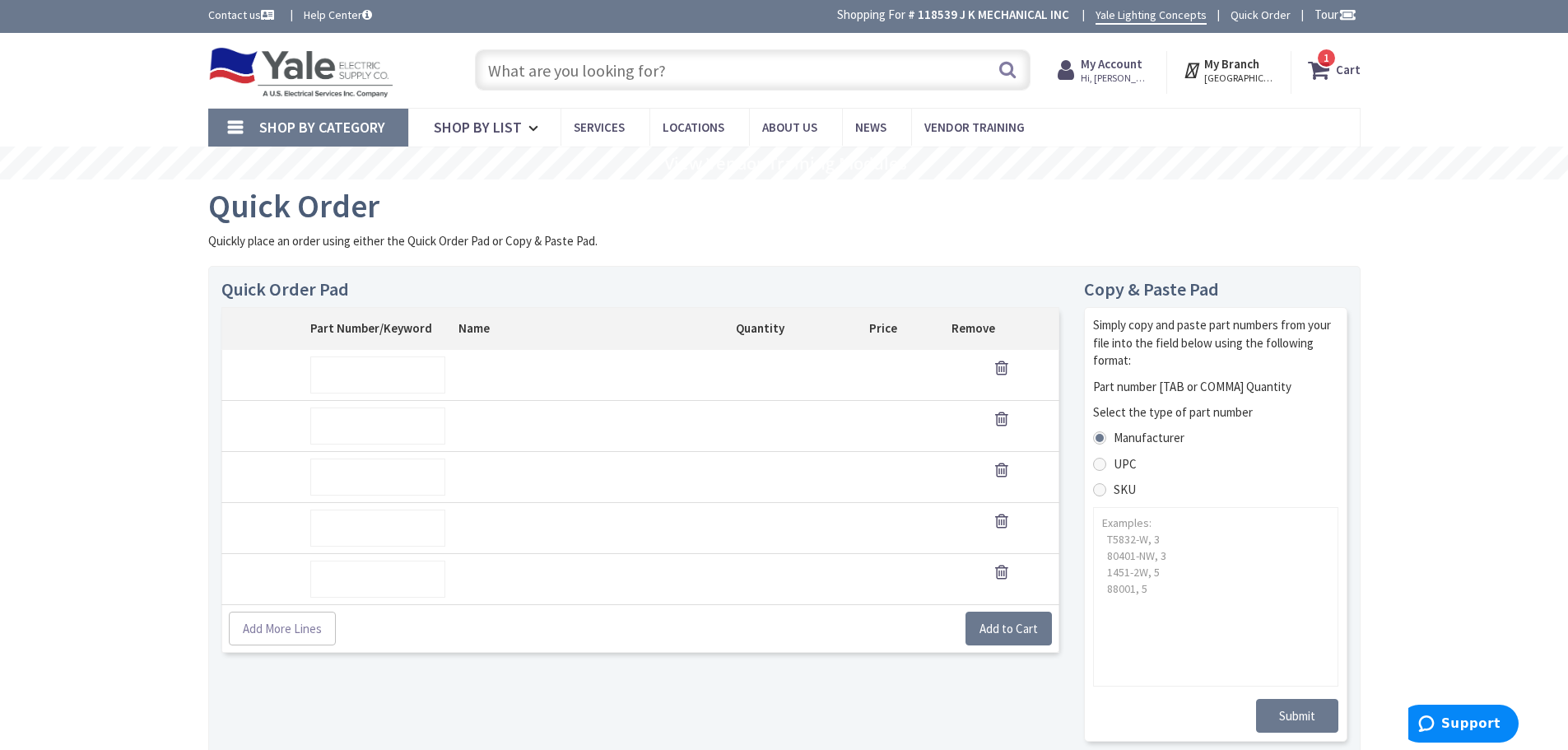
click at [1329, 63] on span "1" at bounding box center [1326, 59] width 5 height 14
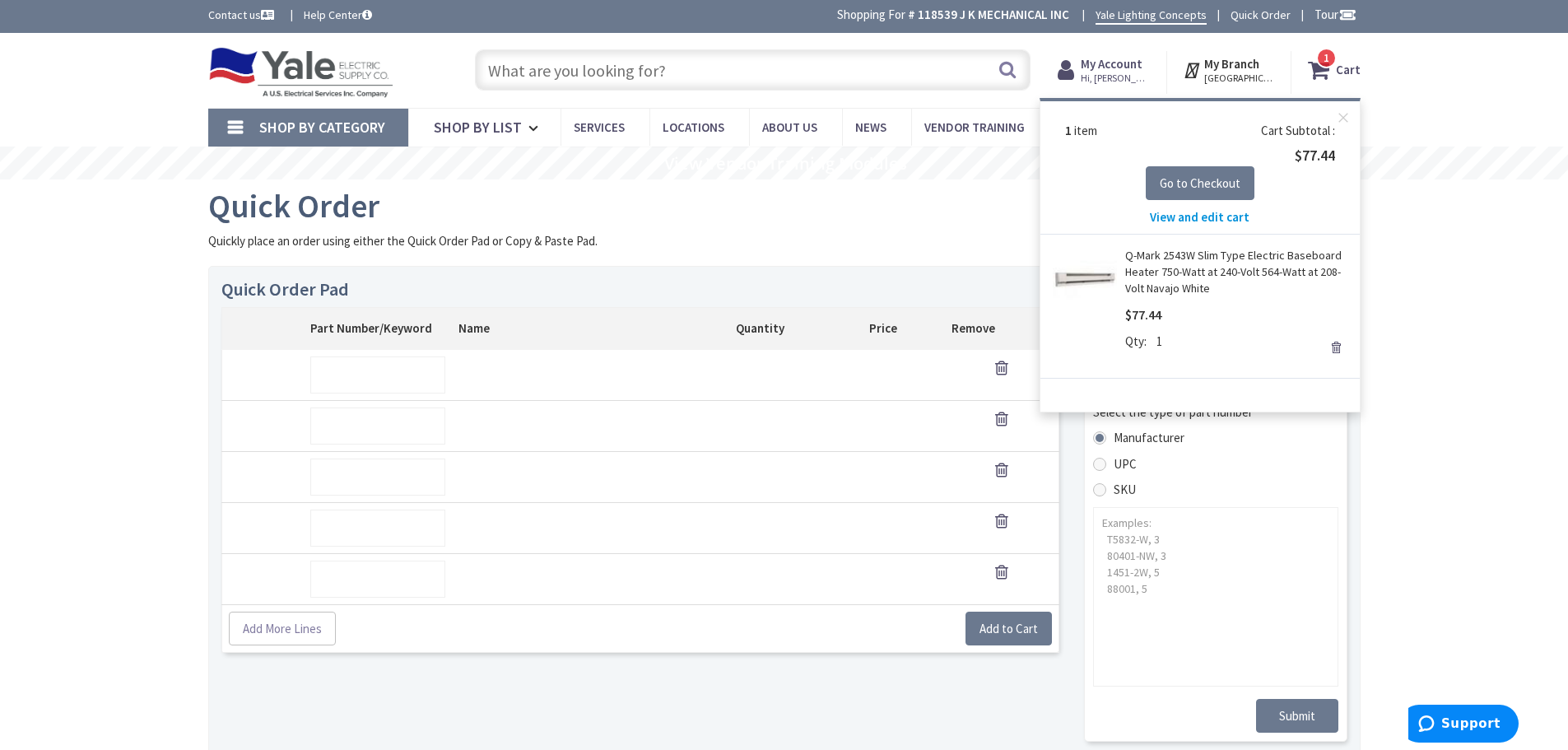
click at [1336, 351] on link "Remove" at bounding box center [1336, 348] width 23 height 23
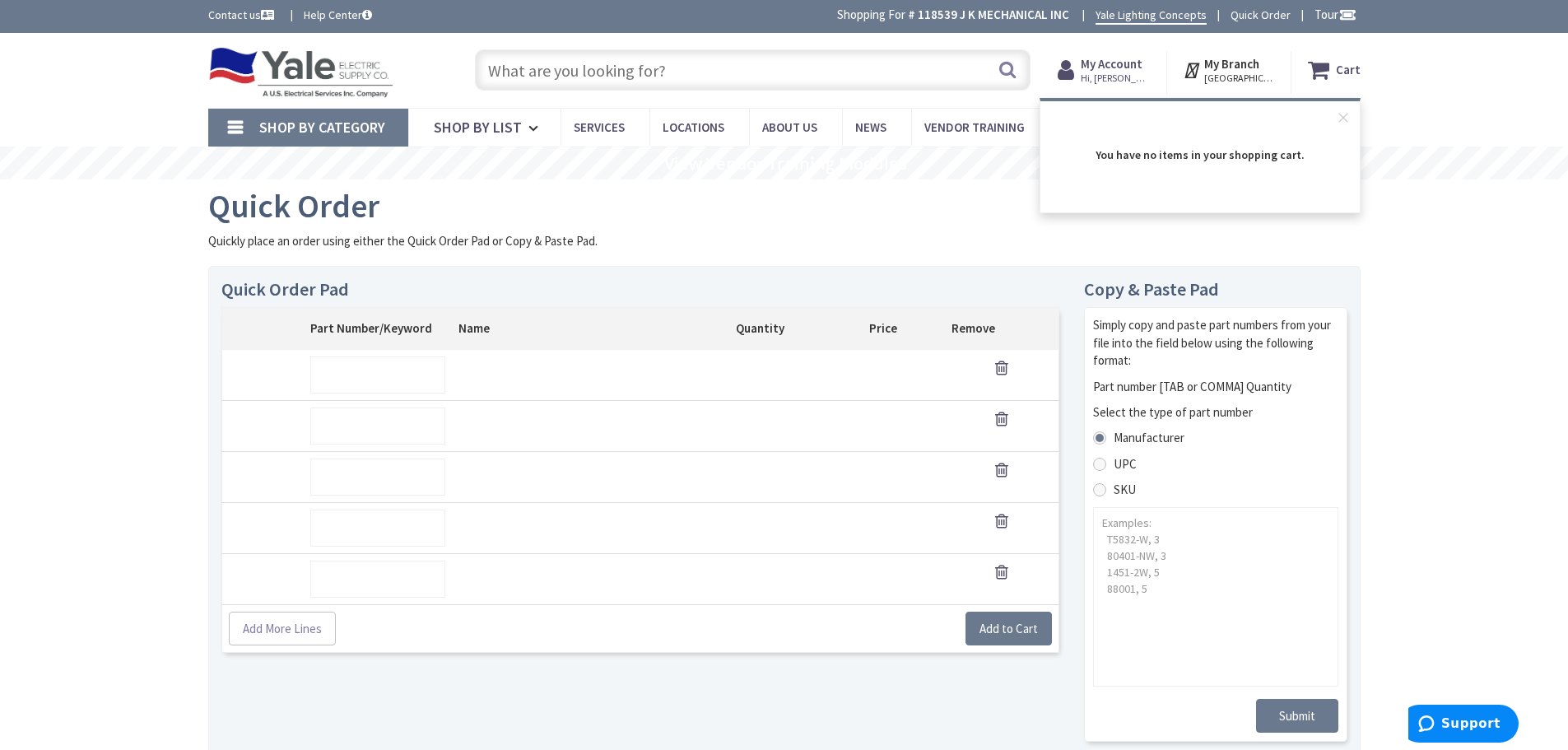
click at [298, 68] on img at bounding box center [301, 72] width 186 height 51
